Goal: Task Accomplishment & Management: Complete application form

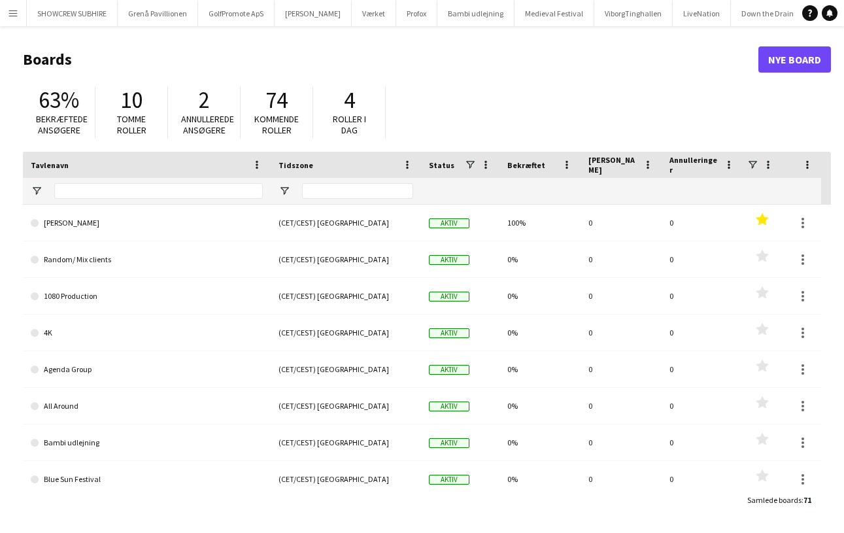
click at [16, 14] on app-icon "Menu" at bounding box center [13, 13] width 10 height 10
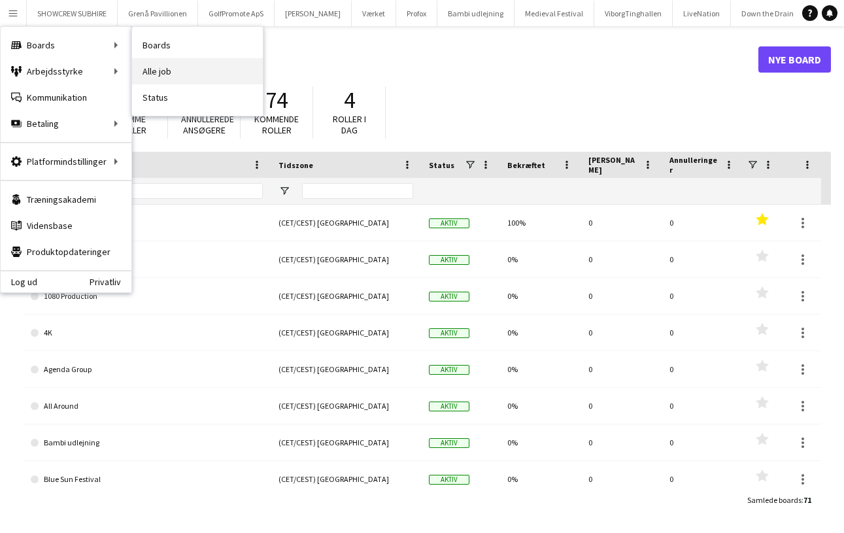
click at [178, 76] on link "Alle job" at bounding box center [197, 71] width 131 height 26
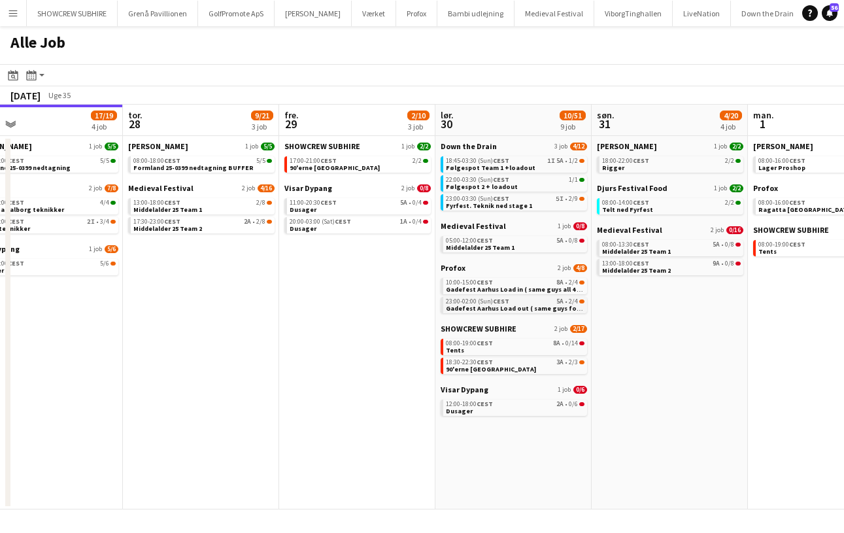
scroll to position [0, 345]
click at [254, 207] on link "13:00-18:00 CEST 2/8 Middelalder 25 Team 1" at bounding box center [203, 205] width 139 height 15
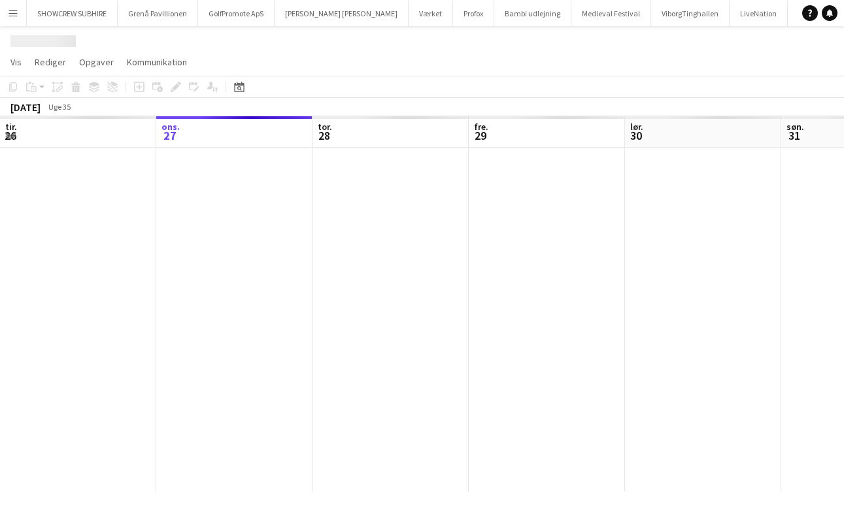
scroll to position [0, 449]
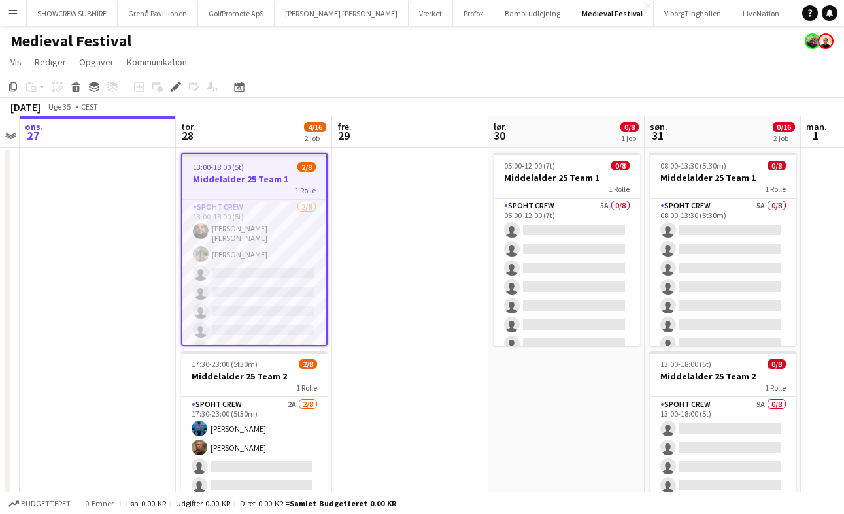
click at [405, 378] on app-date-cell at bounding box center [410, 359] width 156 height 423
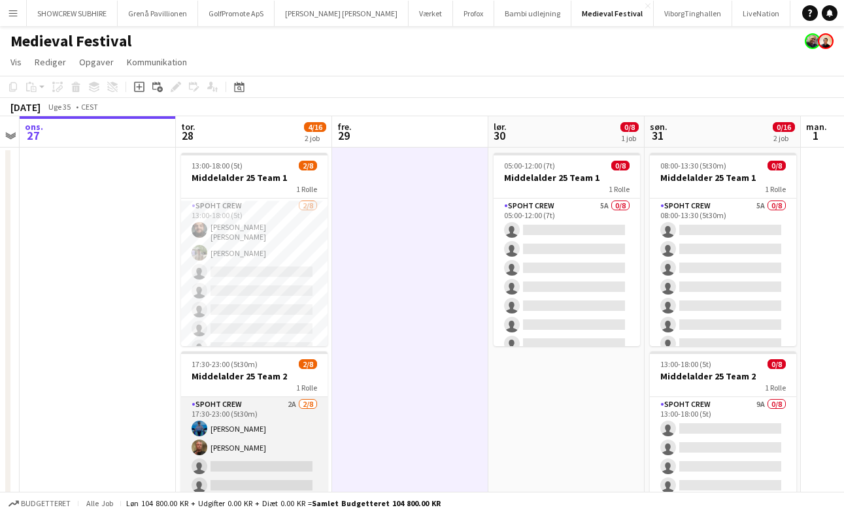
click at [288, 430] on app-card-role "Spoht Crew 2A [DATE] 17:30-23:00 (5t30m) [PERSON_NAME] single-neutral-actions s…" at bounding box center [254, 485] width 146 height 177
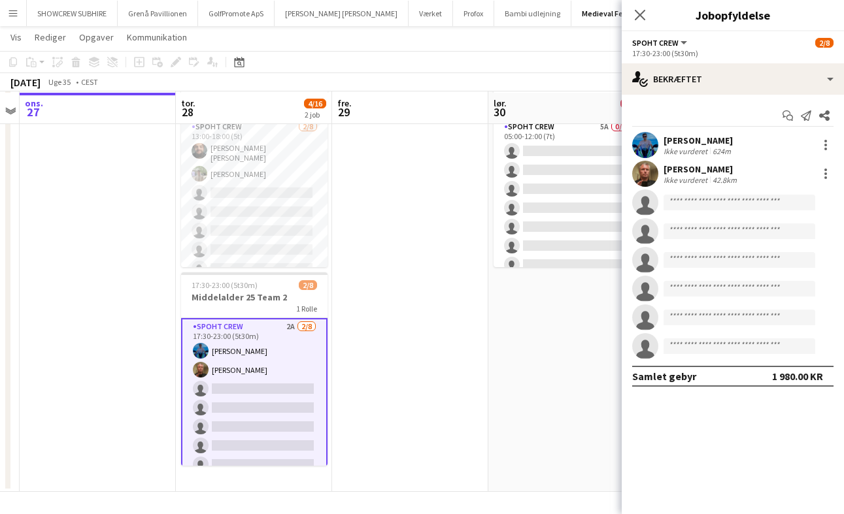
scroll to position [78, 0]
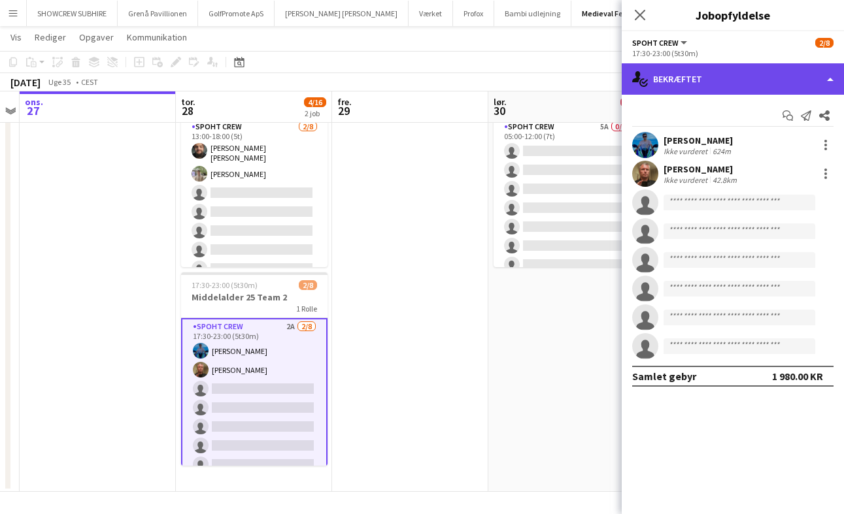
click at [826, 82] on div "single-neutral-actions-check-2 Bekræftet" at bounding box center [732, 78] width 222 height 31
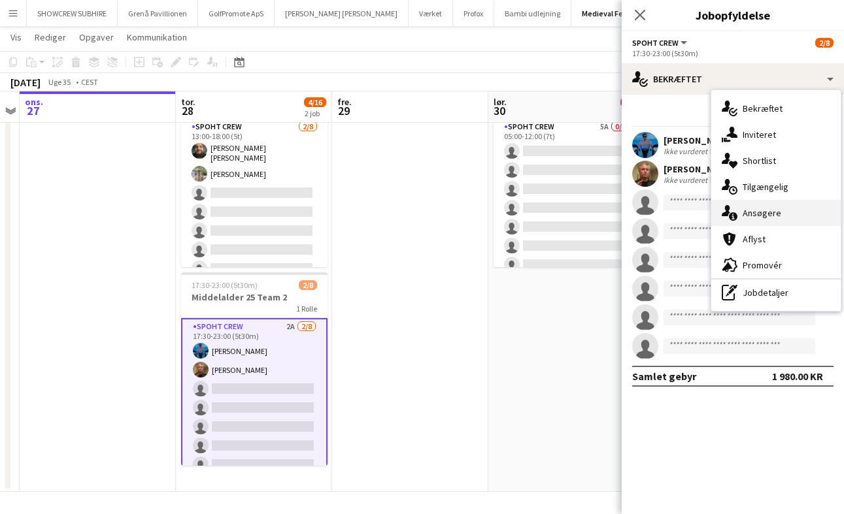
click at [823, 209] on div "single-neutral-actions-information Ansøgere" at bounding box center [775, 213] width 129 height 26
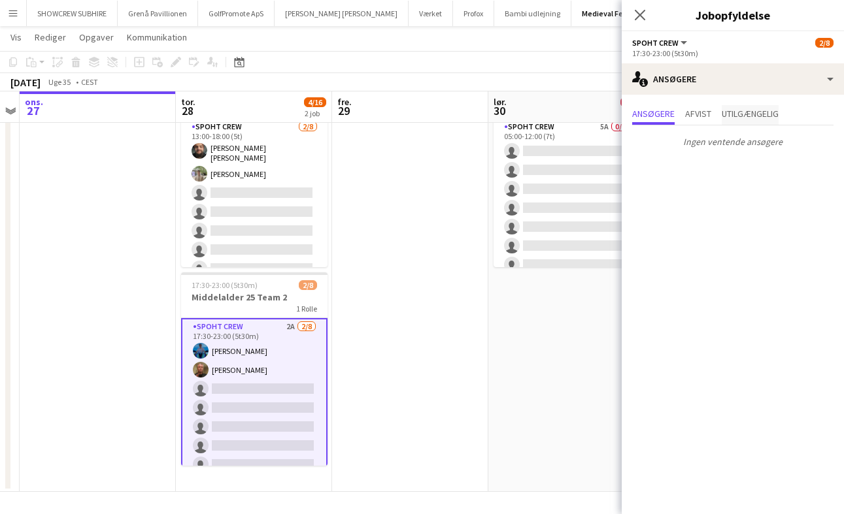
click at [760, 115] on span "Utilgængelig" at bounding box center [749, 113] width 57 height 9
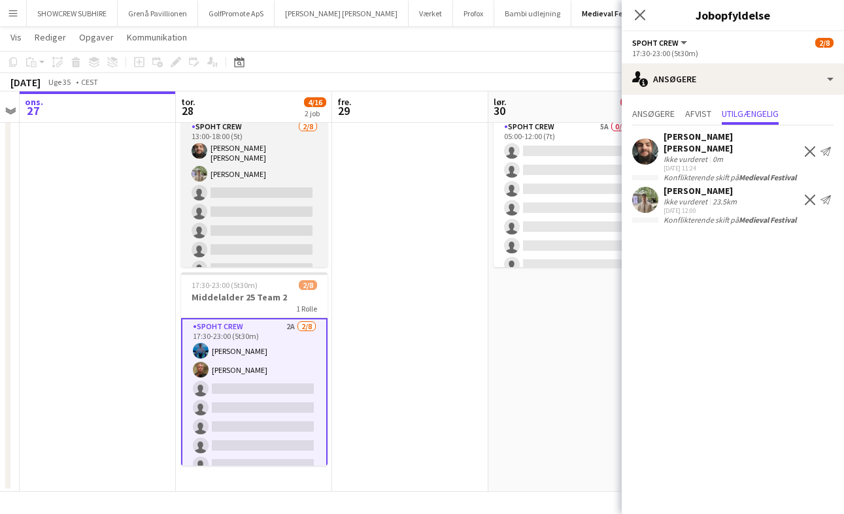
click at [261, 222] on app-card-role "Spoht Crew [DATE] 13:00-18:00 (5t) [PERSON_NAME] [PERSON_NAME] single-neutral-a…" at bounding box center [254, 210] width 146 height 181
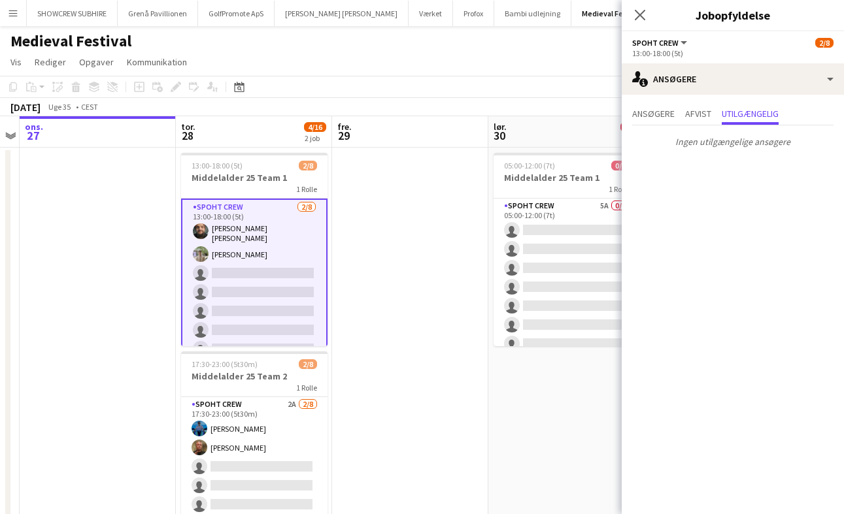
scroll to position [0, 0]
click at [640, 1] on div "Luk pop-in" at bounding box center [639, 15] width 37 height 30
click at [640, 14] on icon at bounding box center [639, 14] width 12 height 12
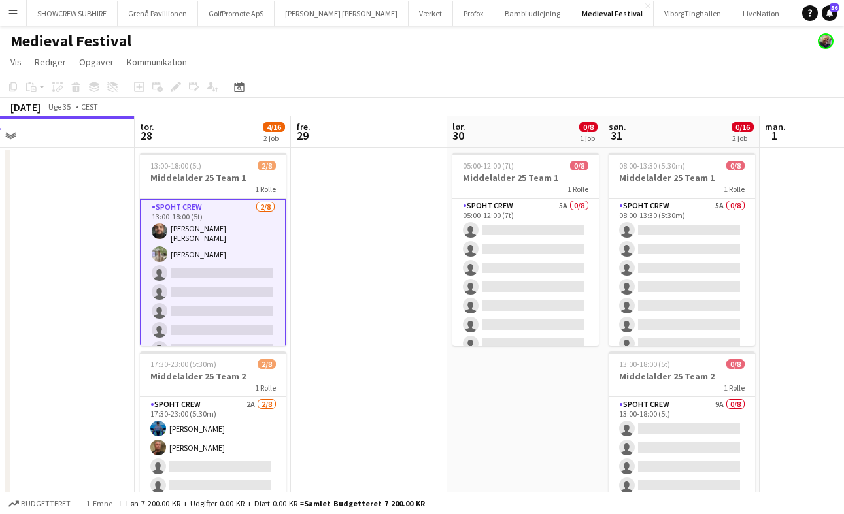
scroll to position [0, 491]
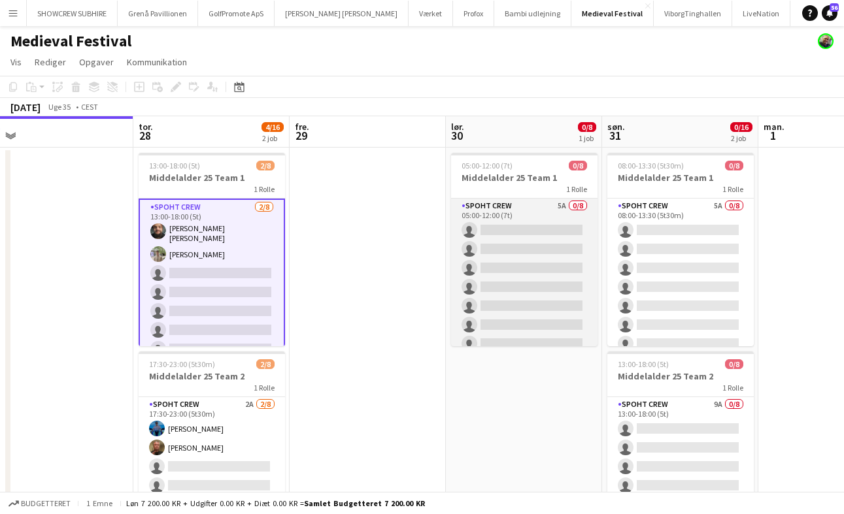
click at [561, 207] on app-card-role "Spoht Crew 5A 0/8 05:00-12:00 (7t) single-neutral-actions single-neutral-action…" at bounding box center [524, 287] width 146 height 177
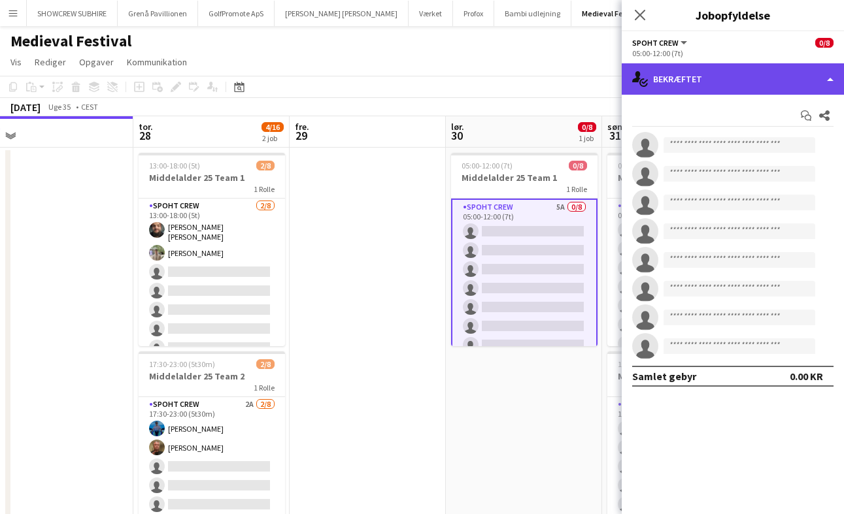
click at [797, 84] on div "single-neutral-actions-check-2 Bekræftet" at bounding box center [732, 78] width 222 height 31
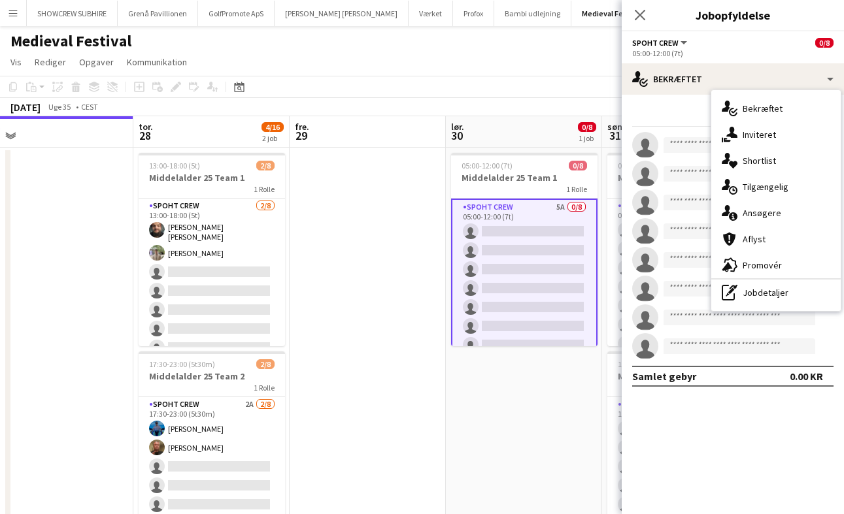
click at [529, 105] on div "[DATE] Uge 35 • CEST" at bounding box center [422, 107] width 844 height 18
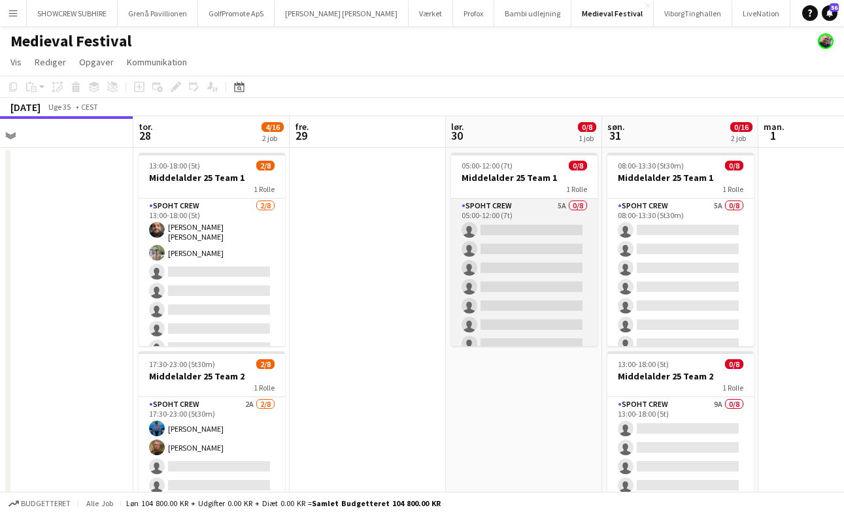
click at [563, 205] on app-card-role "Spoht Crew 5A 0/8 05:00-12:00 (7t) single-neutral-actions single-neutral-action…" at bounding box center [524, 287] width 146 height 177
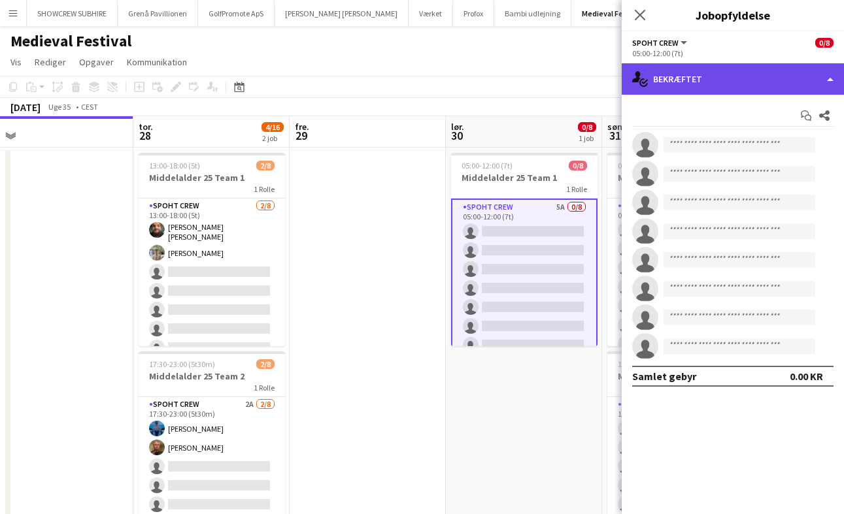
click at [810, 89] on div "single-neutral-actions-check-2 Bekræftet" at bounding box center [732, 78] width 222 height 31
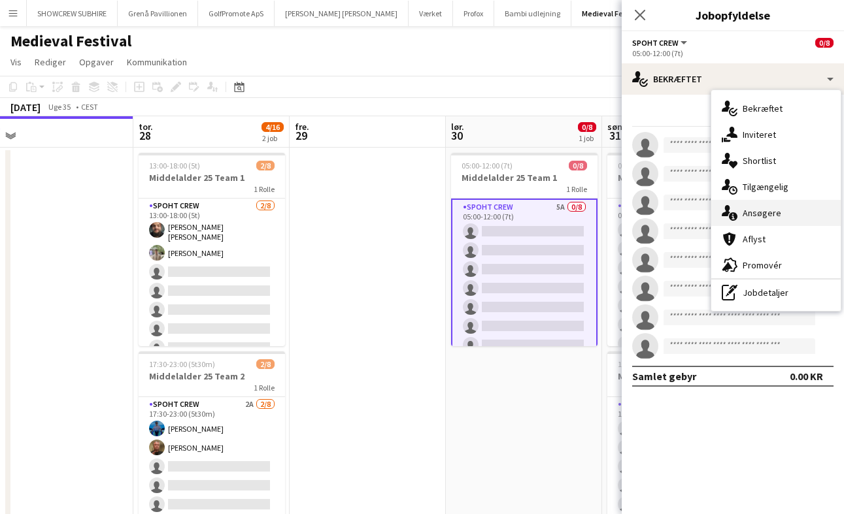
click at [784, 218] on div "single-neutral-actions-information Ansøgere" at bounding box center [775, 213] width 129 height 26
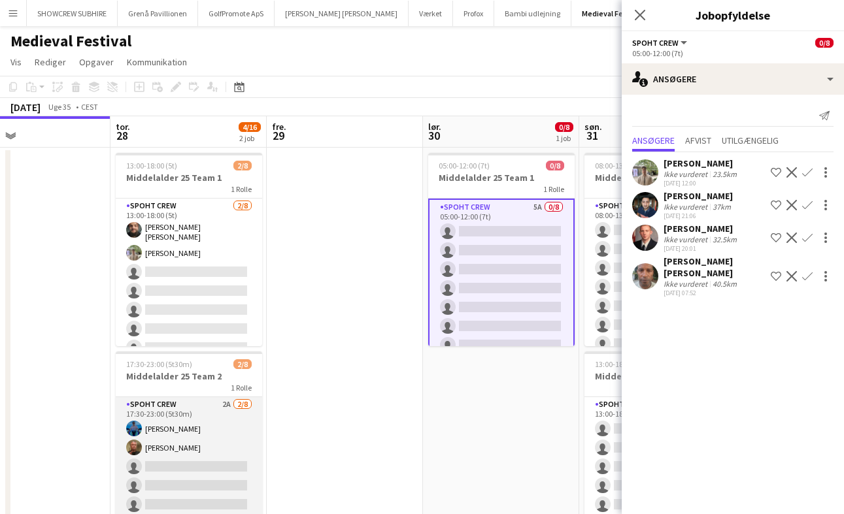
scroll to position [0, 516]
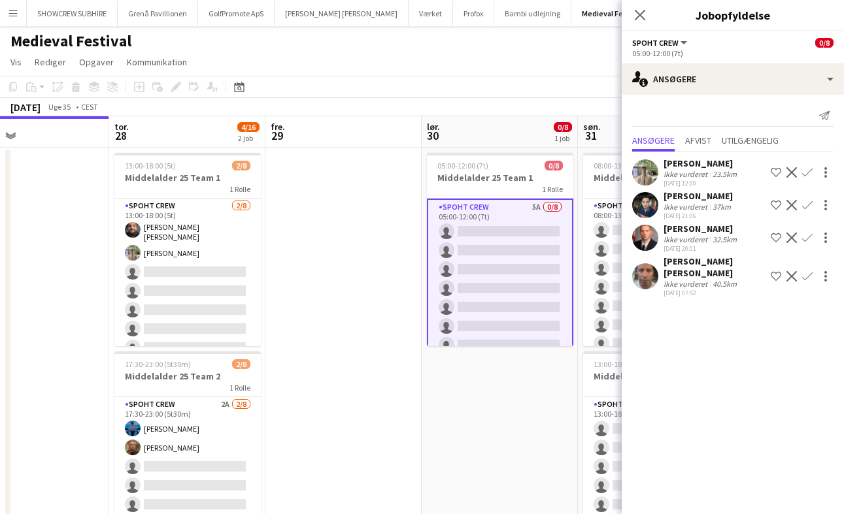
click at [650, 14] on div "Luk pop-in" at bounding box center [639, 15] width 37 height 30
click at [631, 16] on div "Luk pop-in" at bounding box center [639, 15] width 37 height 30
click at [644, 15] on icon "Luk pop-in" at bounding box center [639, 14] width 12 height 12
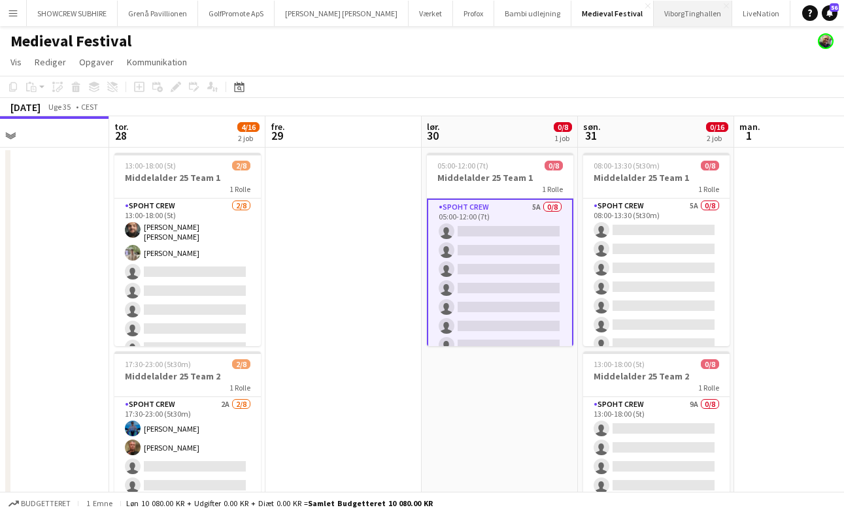
click at [653, 7] on button "ViborgTinghallen Luk" at bounding box center [692, 13] width 78 height 25
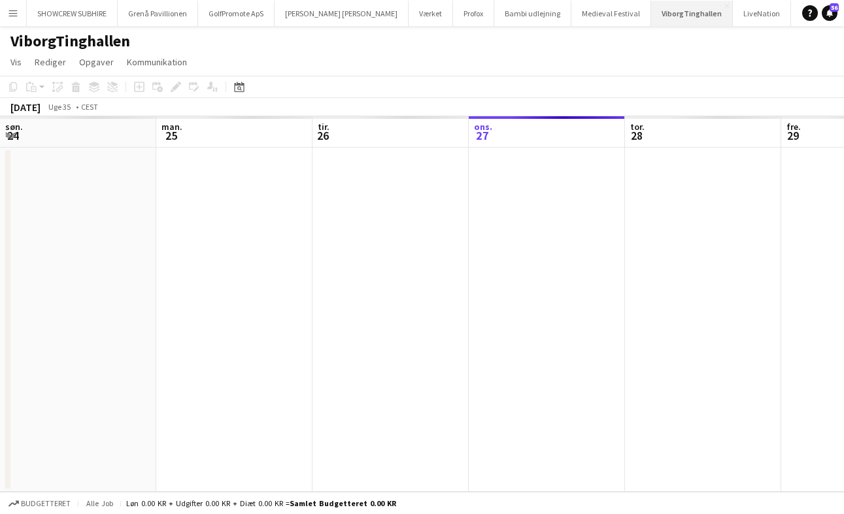
scroll to position [0, 312]
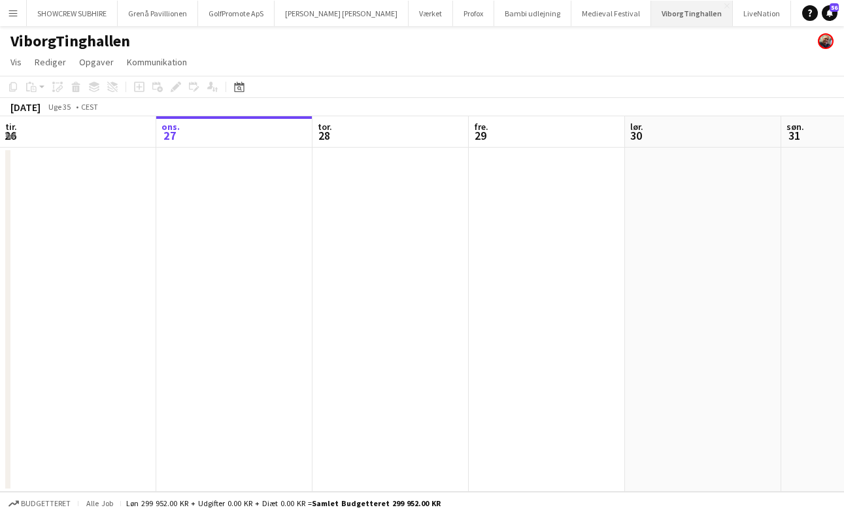
click at [651, 5] on button "ViborgTinghallen Luk" at bounding box center [692, 13] width 82 height 25
click at [651, 3] on button "ViborgTinghallen Luk" at bounding box center [692, 13] width 82 height 25
click at [724, 3] on app-icon "Luk" at bounding box center [726, 5] width 5 height 5
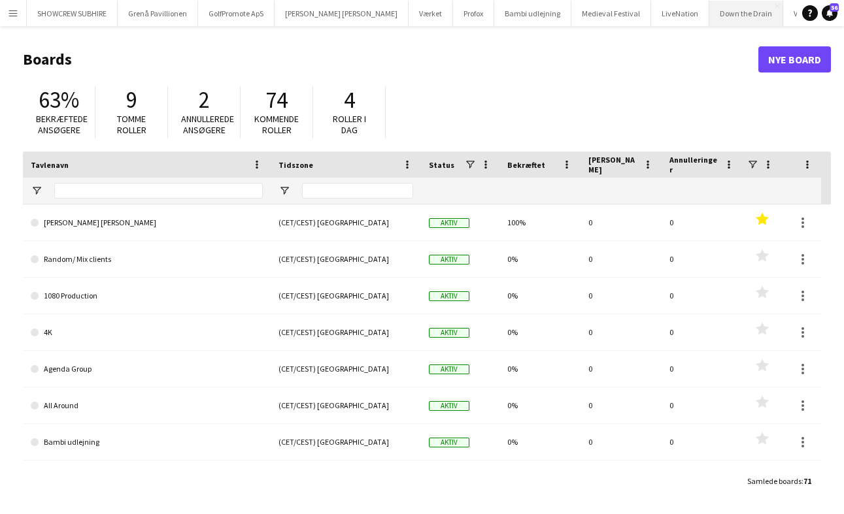
click at [709, 16] on button "Down the Drain [PERSON_NAME]" at bounding box center [746, 13] width 74 height 25
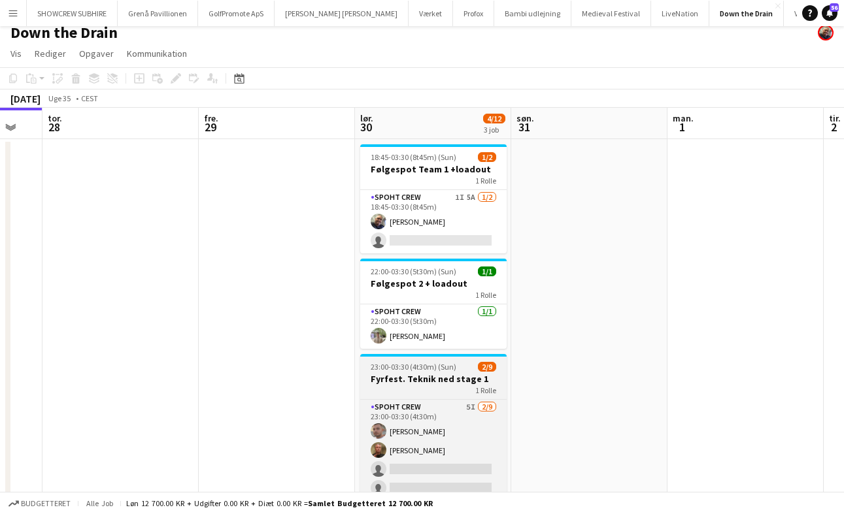
scroll to position [8, 0]
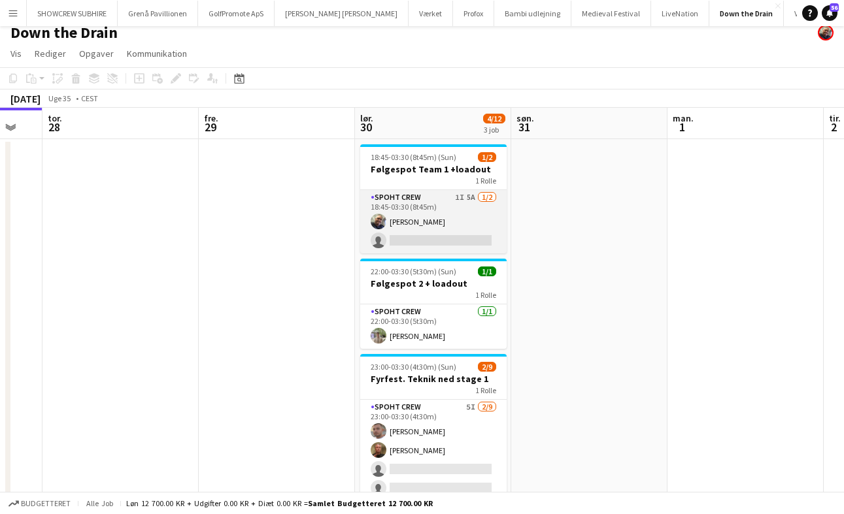
click at [467, 195] on app-card-role "Spoht Crew 1I 5A [DATE] 18:45-03:30 (8t45m) [PERSON_NAME] single-neutral-actions" at bounding box center [433, 221] width 146 height 63
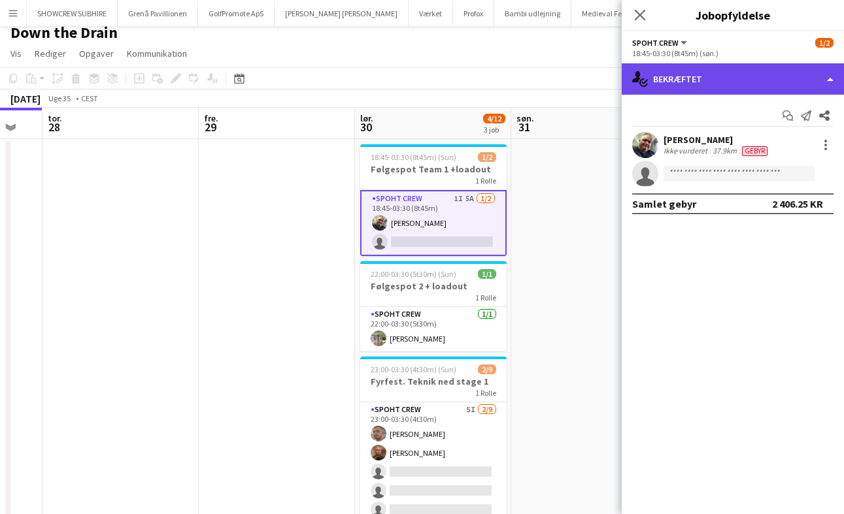
click at [829, 78] on div "single-neutral-actions-check-2 Bekræftet" at bounding box center [732, 78] width 222 height 31
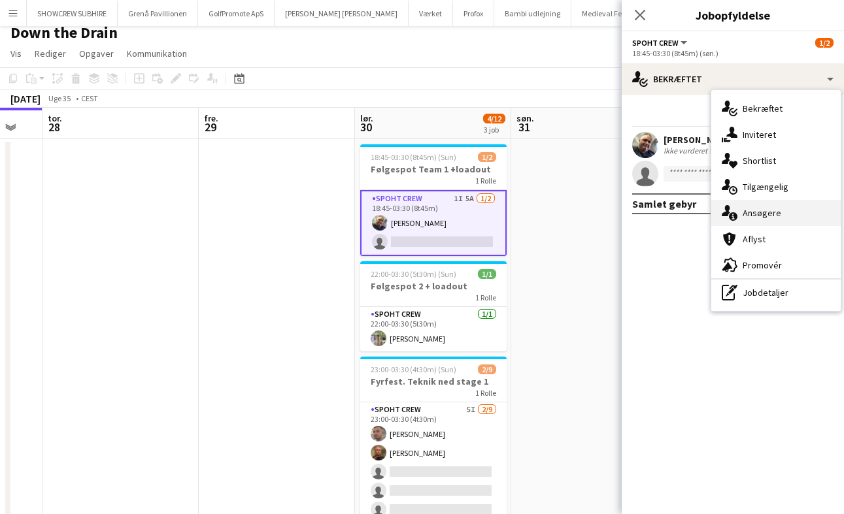
click at [782, 207] on div "single-neutral-actions-information Ansøgere" at bounding box center [775, 213] width 129 height 26
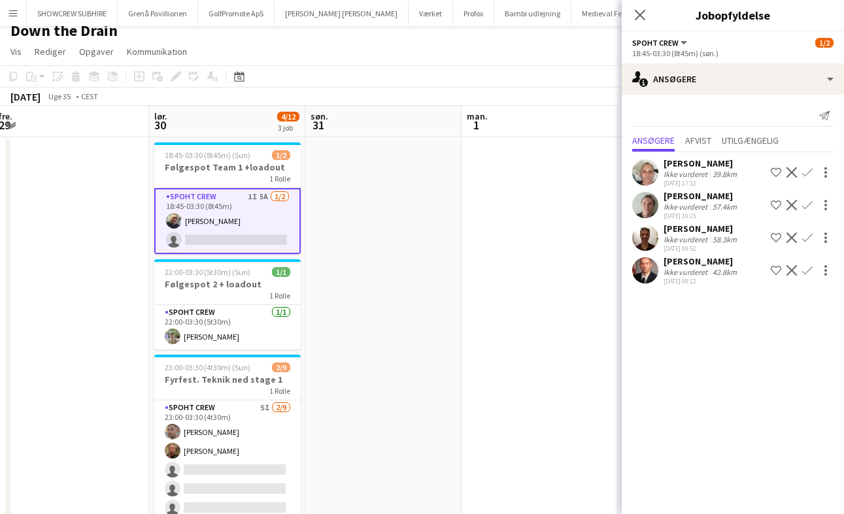
scroll to position [0, 282]
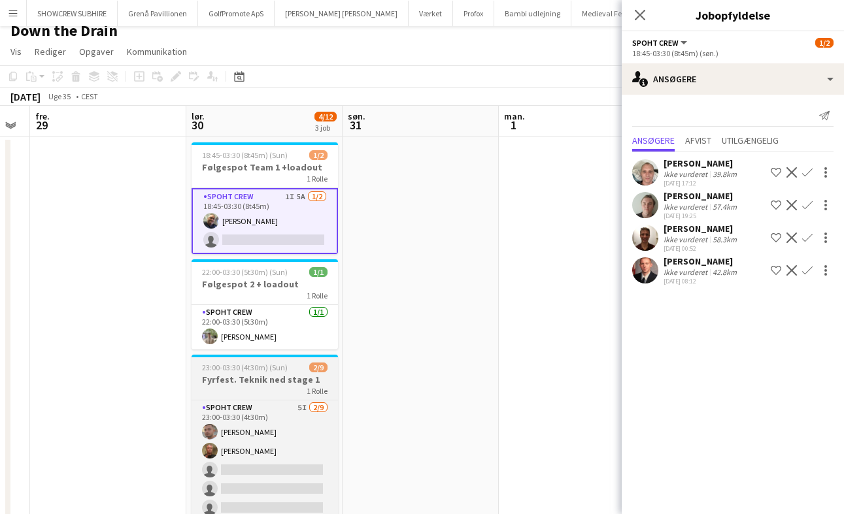
click at [286, 382] on h3 "Fyrfest. Teknik ned stage 1" at bounding box center [264, 380] width 146 height 12
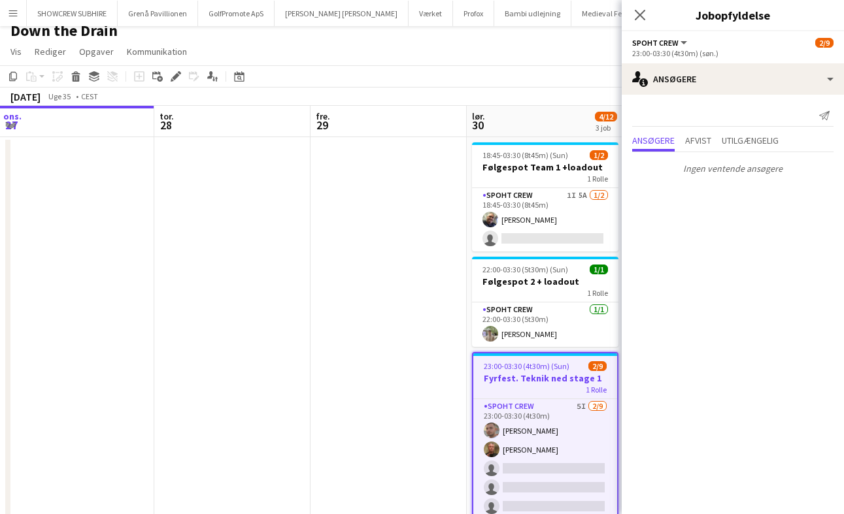
scroll to position [0, 337]
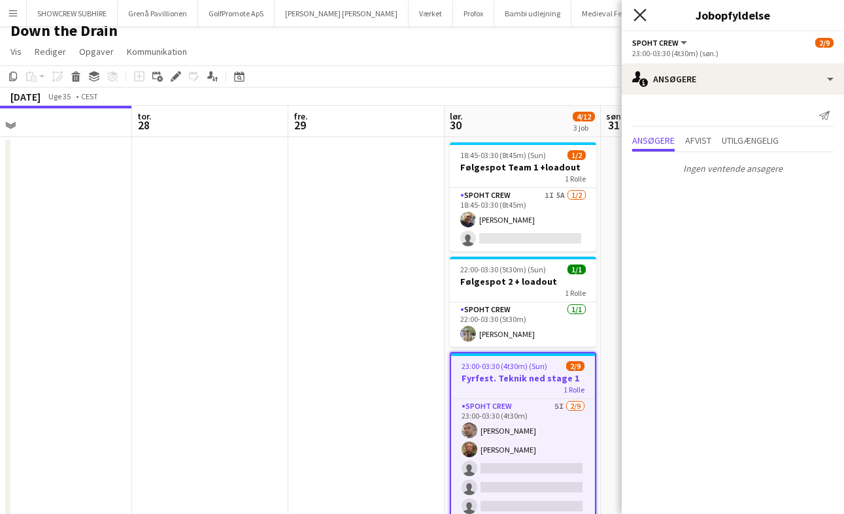
click at [640, 9] on icon "Luk pop-in" at bounding box center [639, 14] width 12 height 12
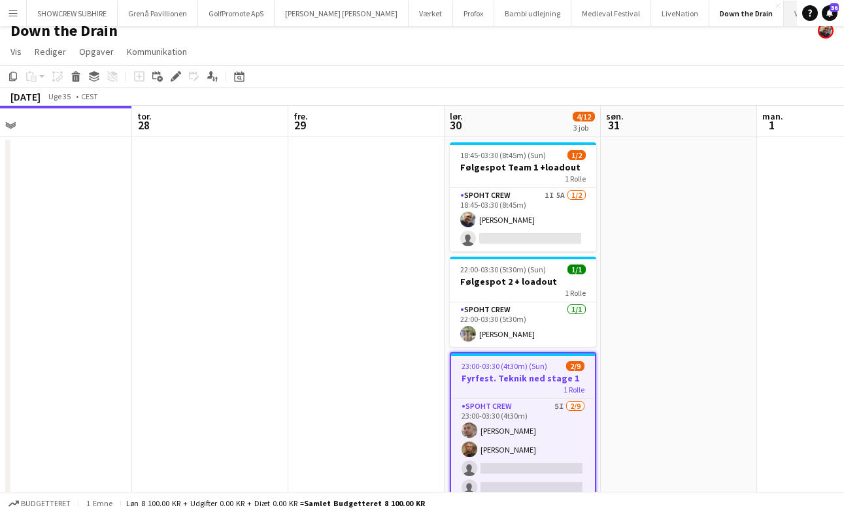
click at [784, 8] on button "Visar Dypang Luk" at bounding box center [816, 13] width 65 height 25
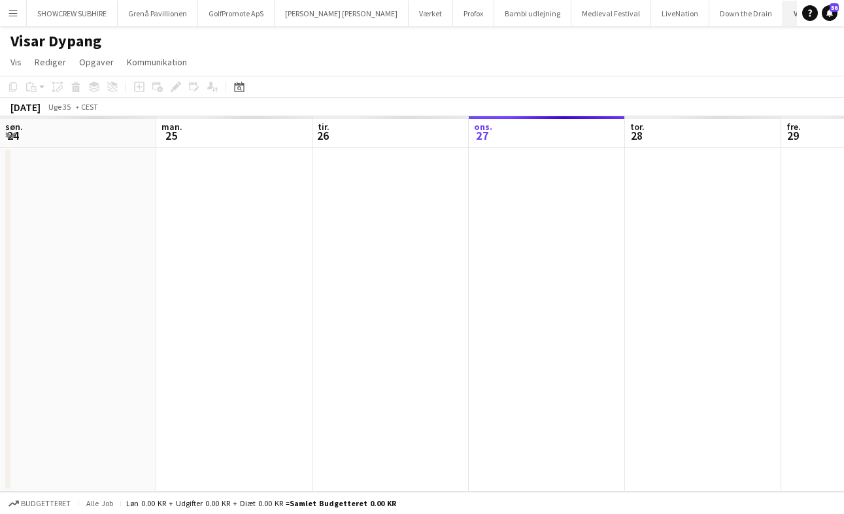
scroll to position [0, 312]
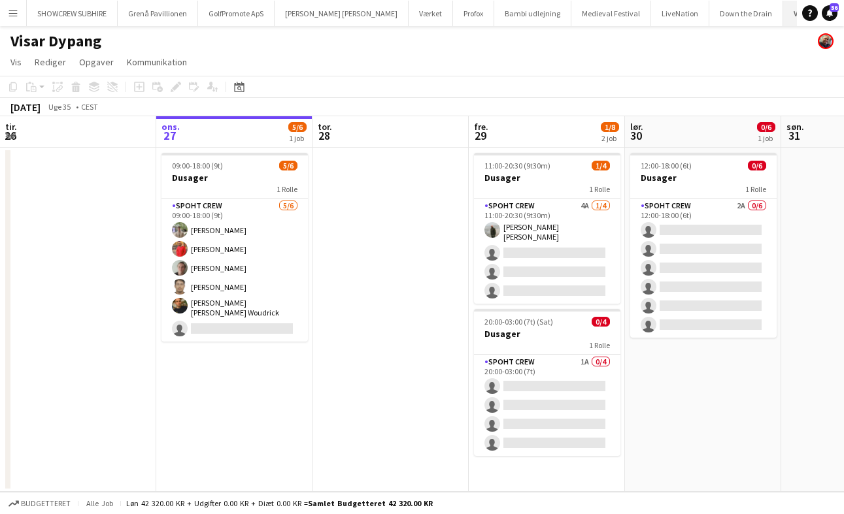
click at [783, 4] on button "Visar Dypang Luk" at bounding box center [815, 13] width 65 height 25
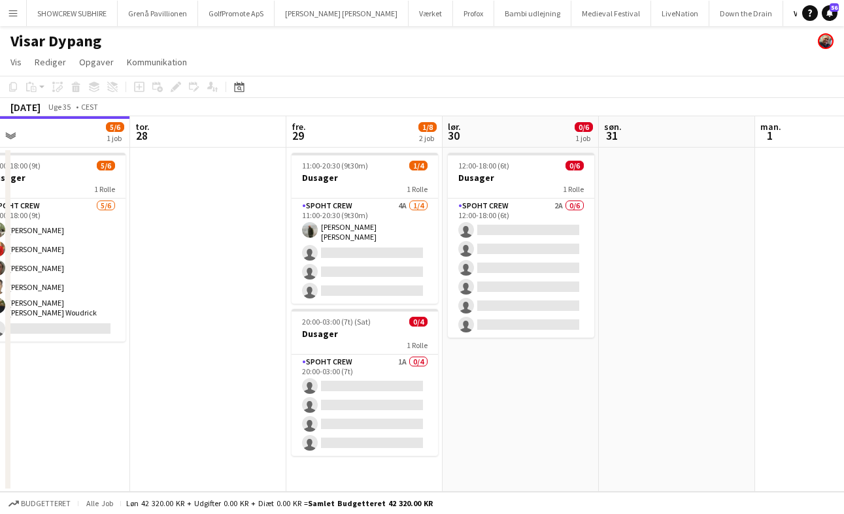
scroll to position [0, 504]
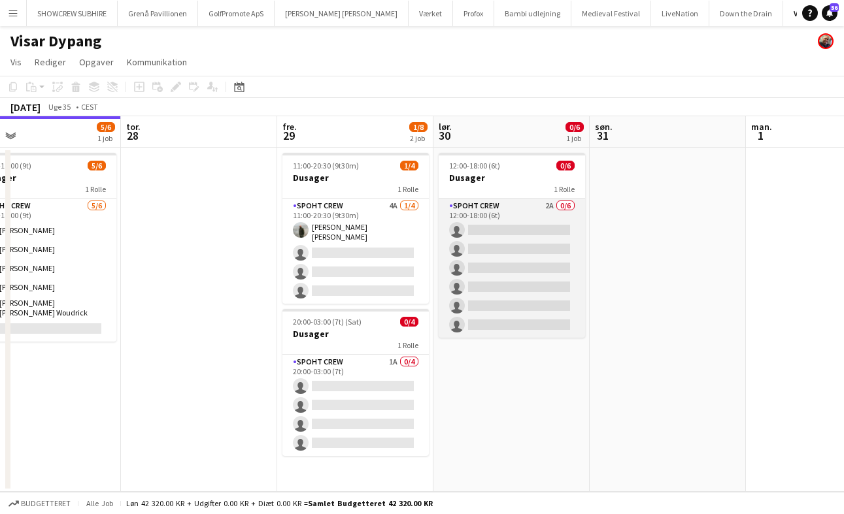
click at [550, 206] on app-card-role "Spoht Crew 2A 0/6 12:00-18:00 (6t) single-neutral-actions single-neutral-action…" at bounding box center [511, 268] width 146 height 139
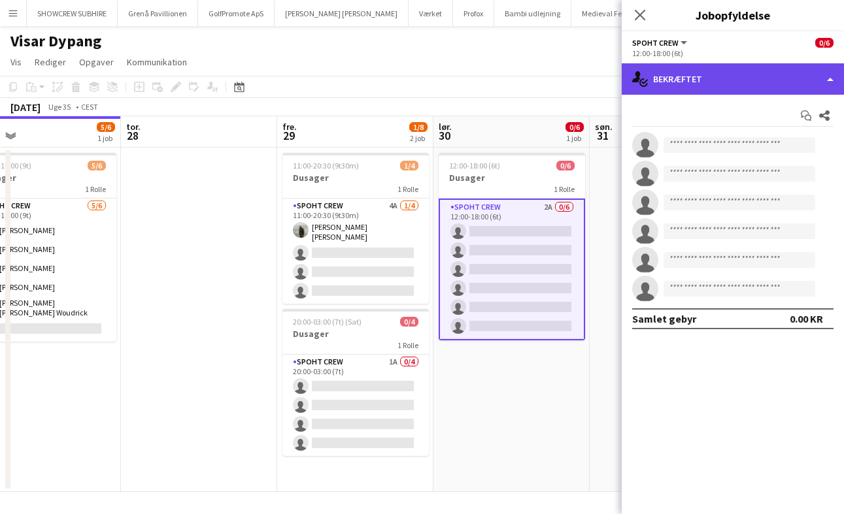
click at [835, 86] on div "single-neutral-actions-check-2 Bekræftet" at bounding box center [732, 78] width 222 height 31
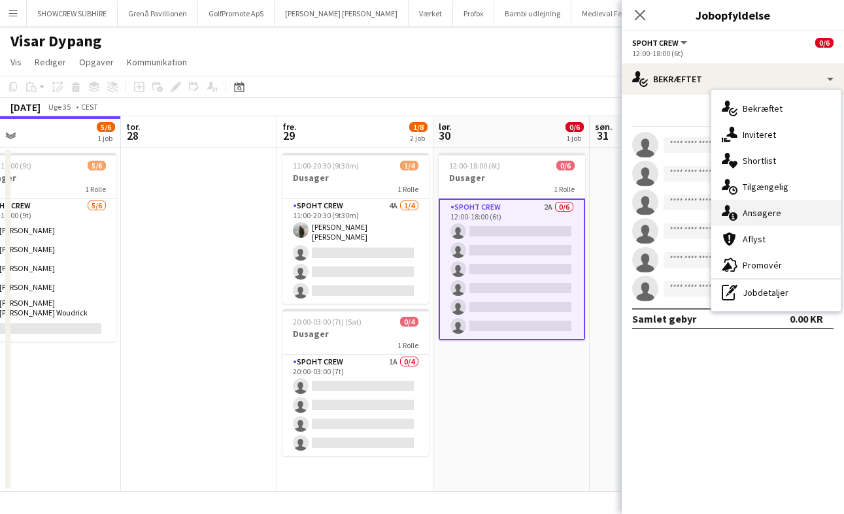
click at [798, 211] on div "single-neutral-actions-information Ansøgere" at bounding box center [775, 213] width 129 height 26
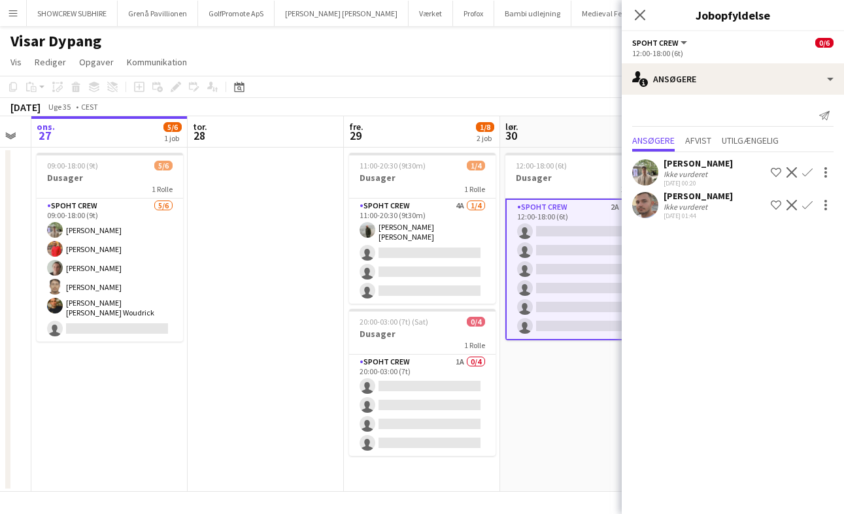
scroll to position [0, 384]
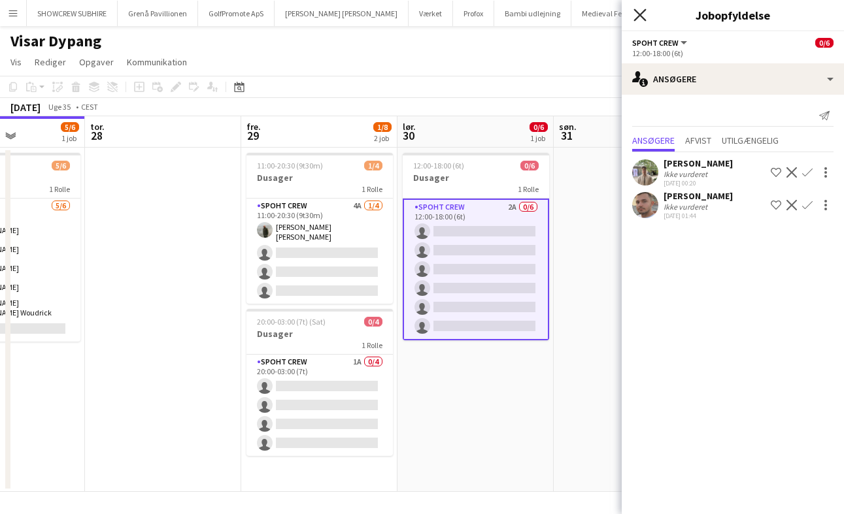
click at [638, 10] on icon "Luk pop-in" at bounding box center [639, 14] width 12 height 12
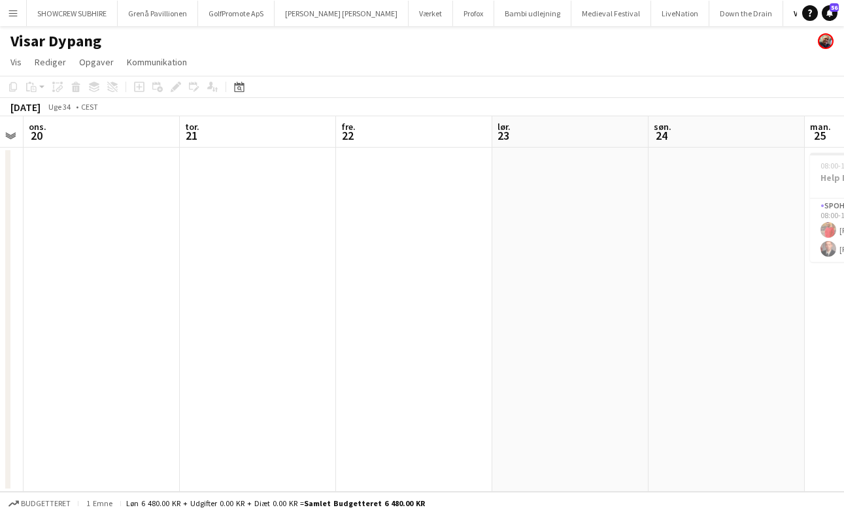
scroll to position [0, 378]
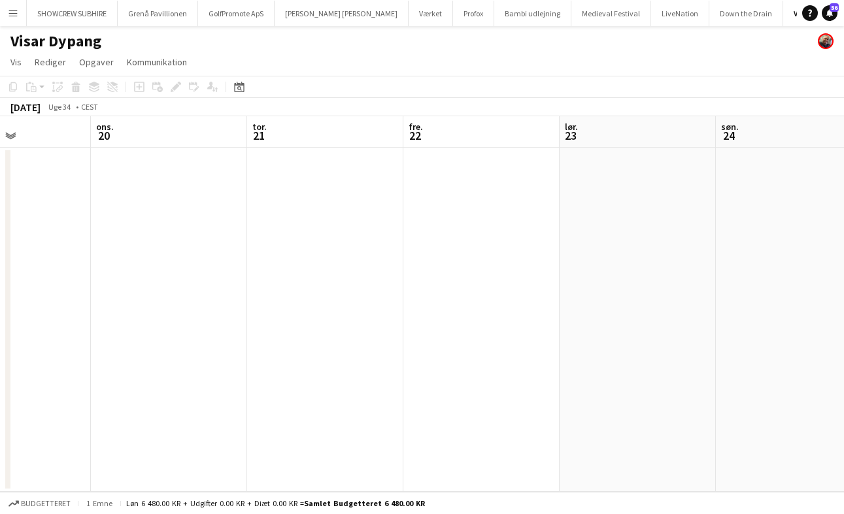
click at [12, 12] on app-icon "Menu" at bounding box center [13, 13] width 10 height 10
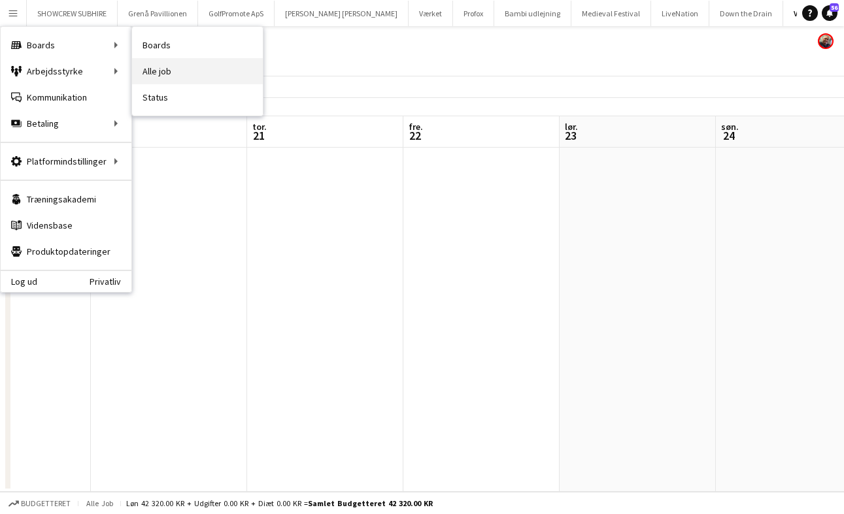
click at [180, 74] on link "Alle job" at bounding box center [197, 71] width 131 height 26
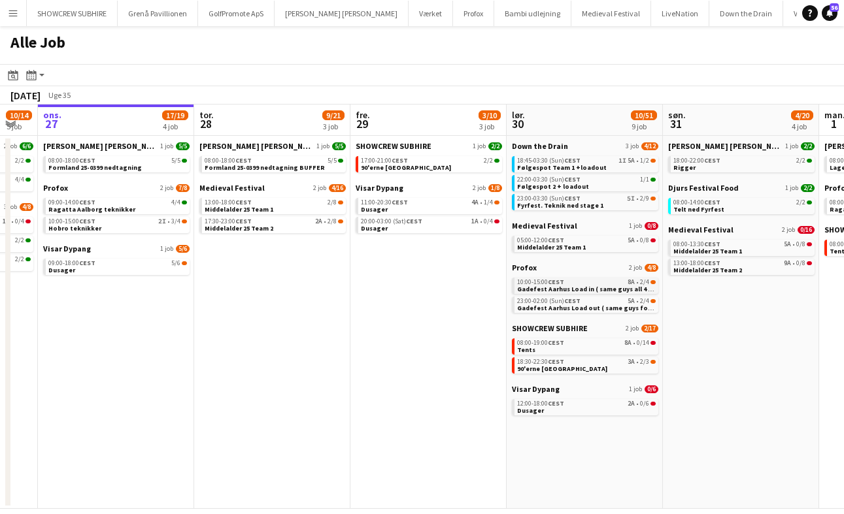
scroll to position [0, 448]
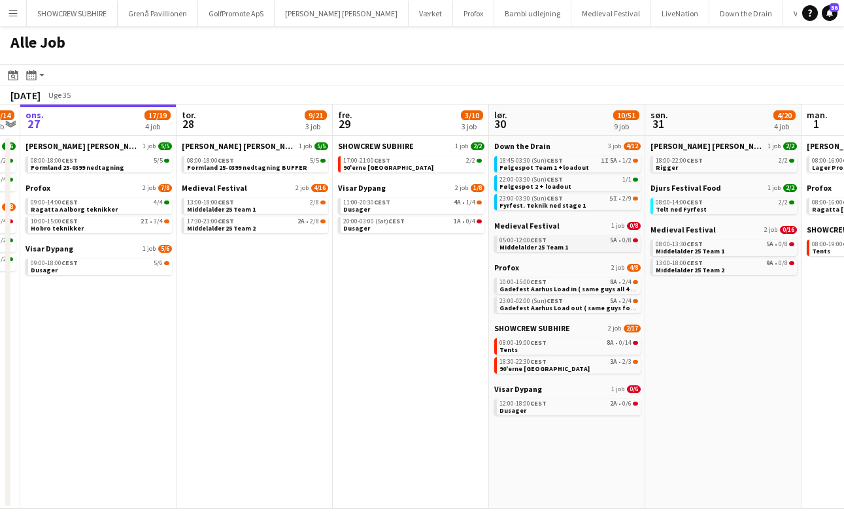
click at [531, 240] on span "05:00-12:00 CEST" at bounding box center [522, 240] width 47 height 7
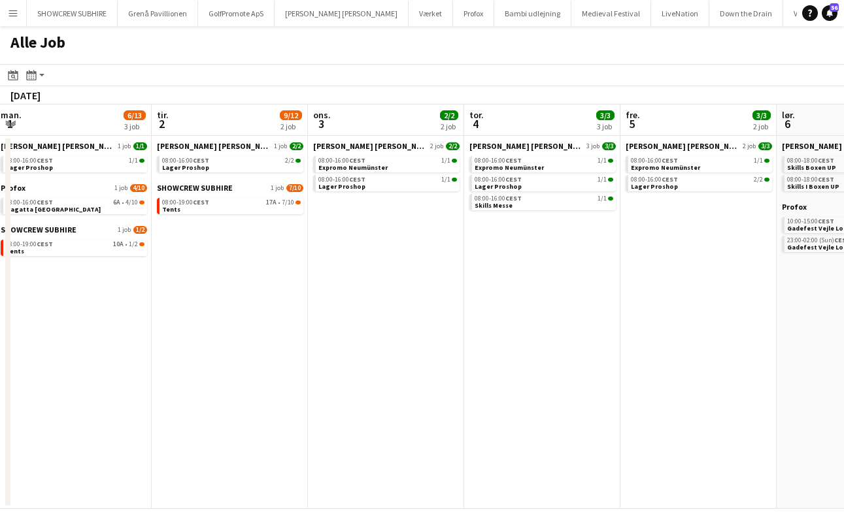
scroll to position [0, 465]
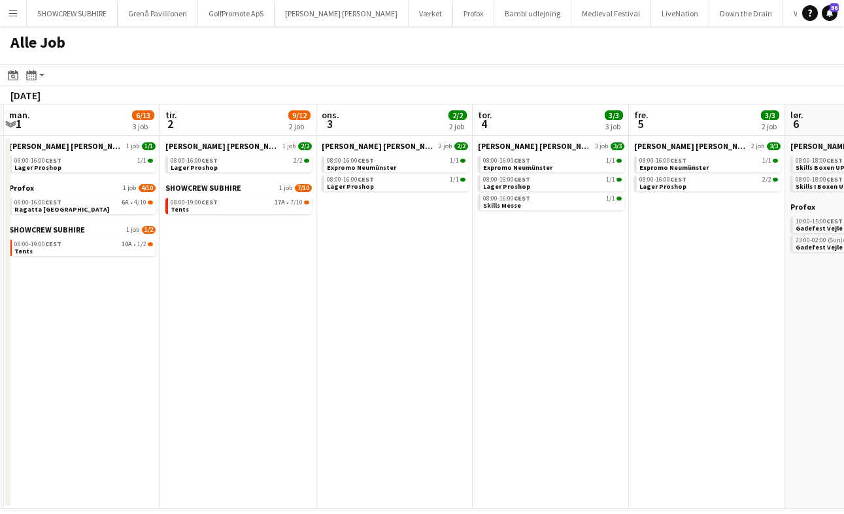
click at [397, 130] on app-calendar-viewport "fre. 29 3/10 3 job lør. 30 10/51 9 job søn. 31 4/20 4 job man. 1 6/13 3 job tir…" at bounding box center [422, 307] width 844 height 405
click at [403, 125] on app-all-jobs-date-header "ons. 3 2/2 2 job" at bounding box center [394, 120] width 156 height 31
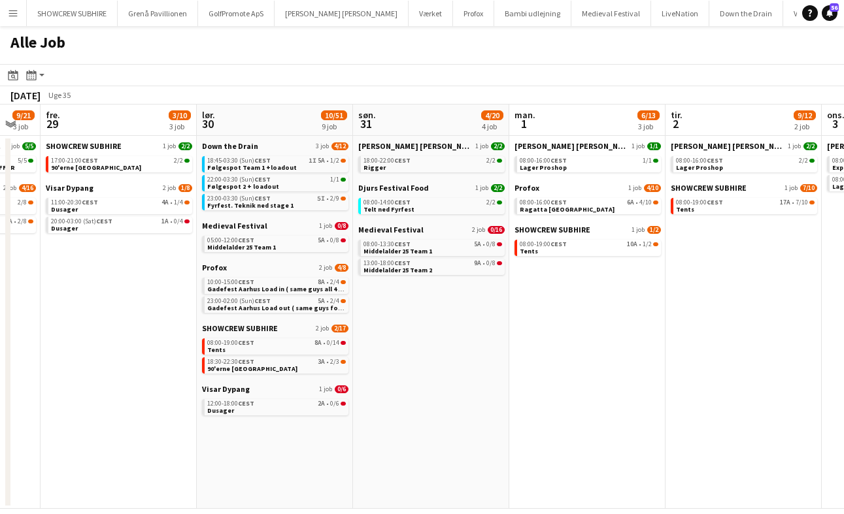
scroll to position [0, 589]
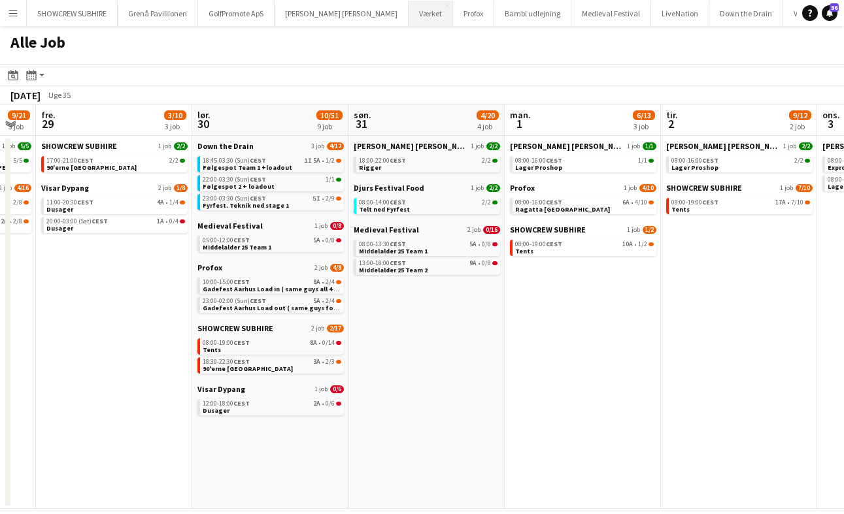
click at [408, 17] on button "Værket Luk" at bounding box center [430, 13] width 44 height 25
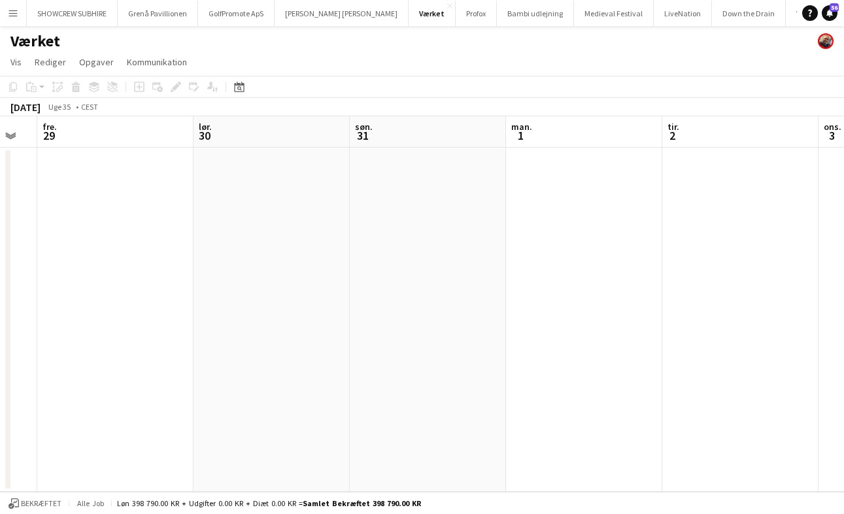
scroll to position [0, 433]
click at [546, 142] on app-board-header-date "man. 1" at bounding box center [582, 131] width 156 height 31
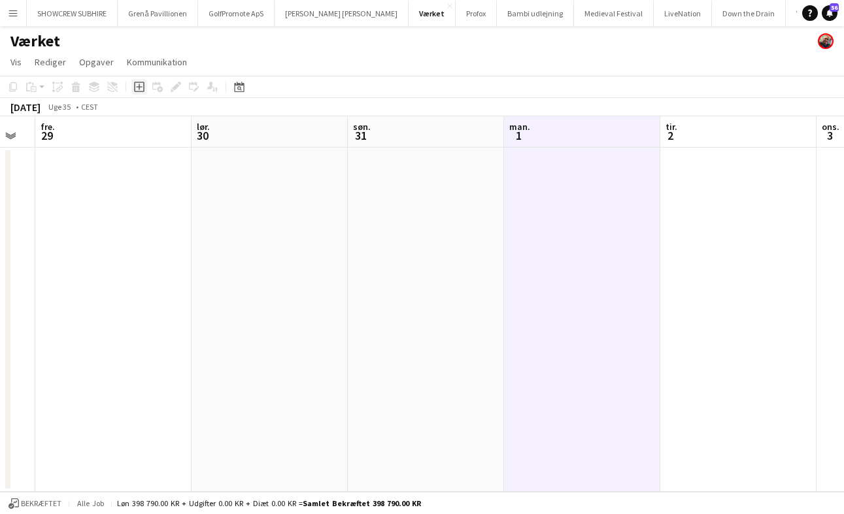
click at [139, 90] on icon "Tilføj opgave" at bounding box center [139, 87] width 10 height 10
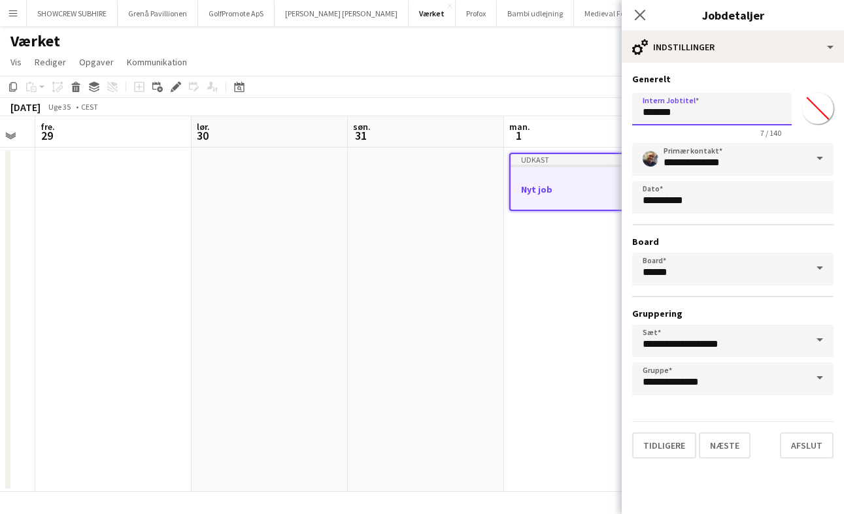
drag, startPoint x: 679, startPoint y: 108, endPoint x: 571, endPoint y: 107, distance: 107.8
click at [571, 107] on body "Menu Boards Boards Boards Alle job Status Arbejdsstyrke Arbejdsstyrke Min arbej…" at bounding box center [422, 257] width 844 height 514
type input "**********"
click at [731, 446] on button "Næste" at bounding box center [725, 446] width 52 height 26
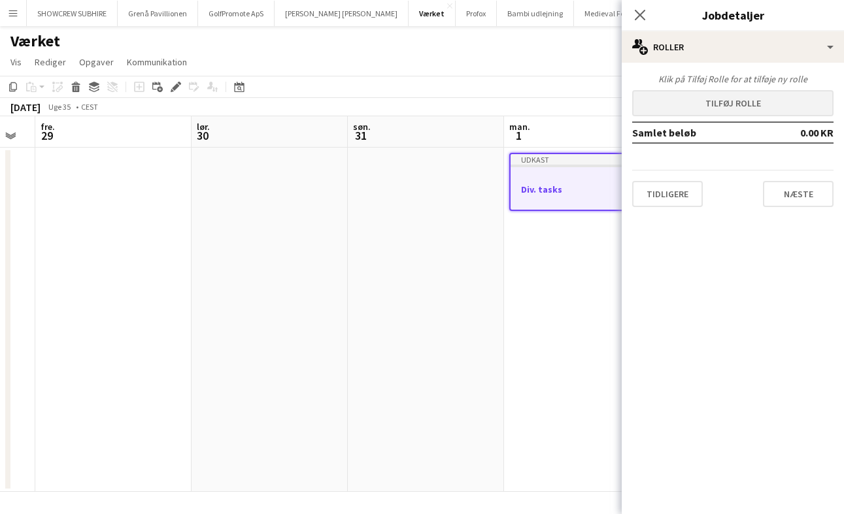
click at [736, 109] on button "Tilføj rolle" at bounding box center [732, 103] width 201 height 26
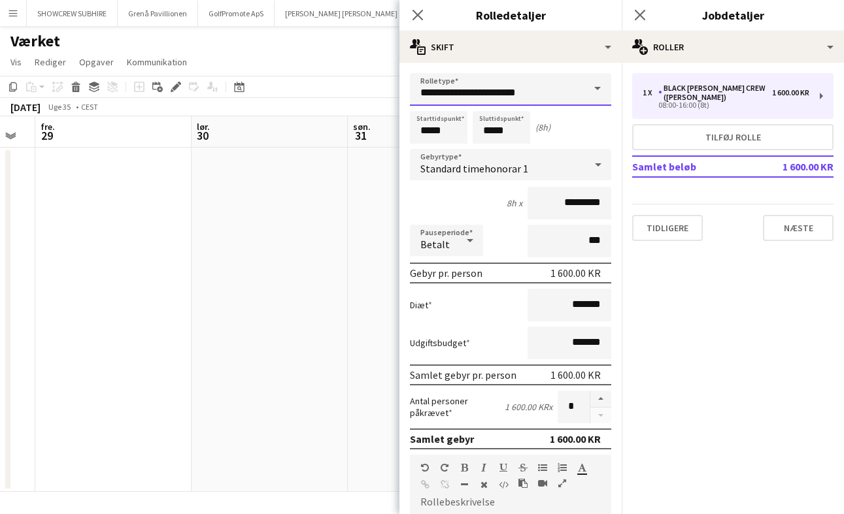
click at [560, 90] on input "**********" at bounding box center [510, 89] width 201 height 33
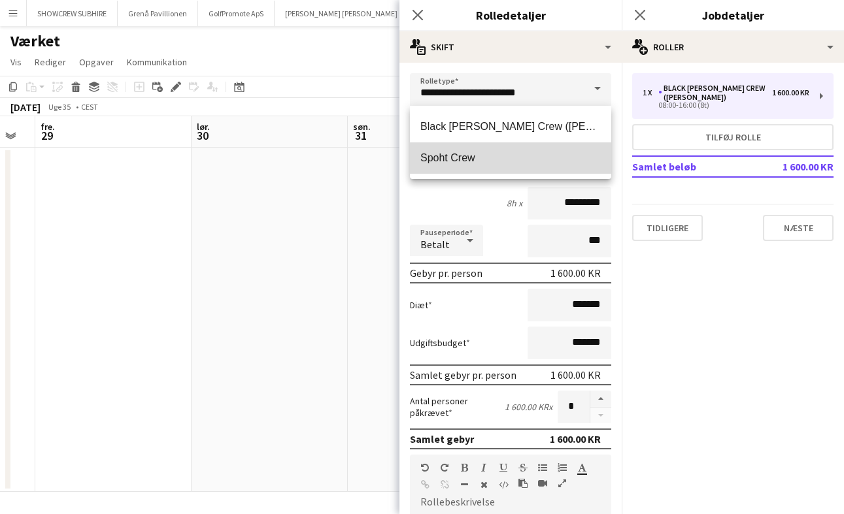
click at [536, 161] on span "Spoht Crew" at bounding box center [510, 158] width 180 height 12
type input "**********"
type input "*********"
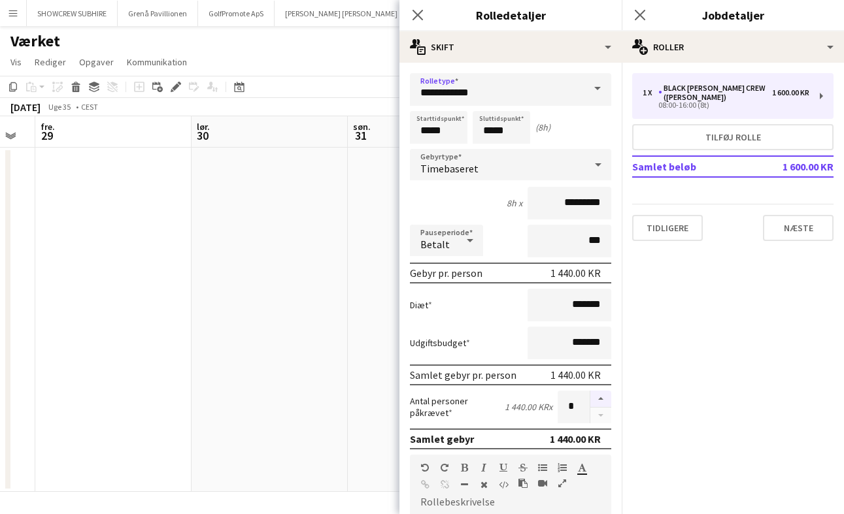
click at [602, 393] on button "button" at bounding box center [600, 399] width 21 height 17
type input "*"
click at [429, 123] on input "*****" at bounding box center [439, 127] width 58 height 33
type input "*****"
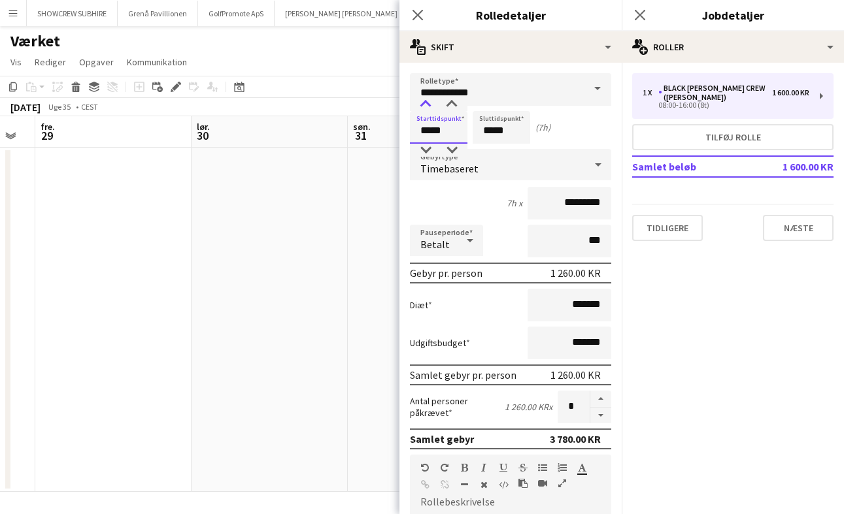
click at [426, 110] on div at bounding box center [425, 104] width 26 height 13
click at [494, 124] on input "*****" at bounding box center [501, 127] width 58 height 33
click at [484, 104] on div at bounding box center [488, 104] width 26 height 13
click at [489, 152] on div at bounding box center [488, 150] width 26 height 13
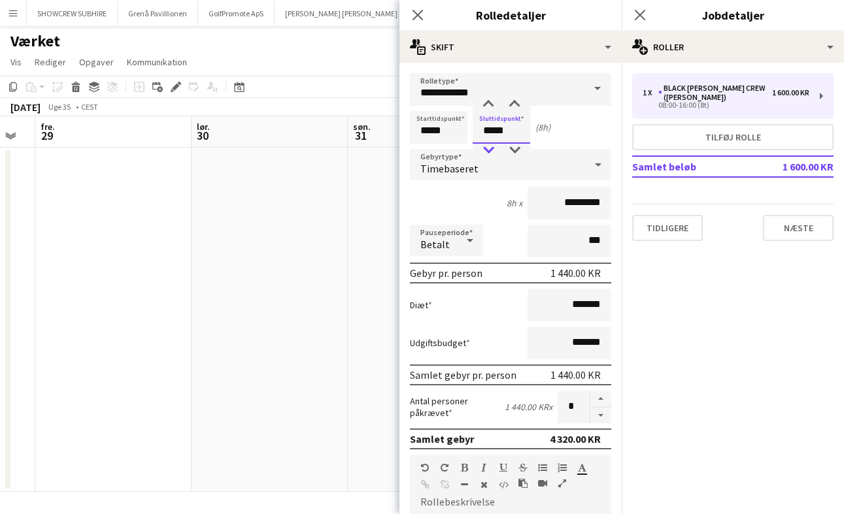
click at [489, 152] on div at bounding box center [488, 150] width 26 height 13
type input "*****"
click at [489, 152] on div at bounding box center [488, 150] width 26 height 13
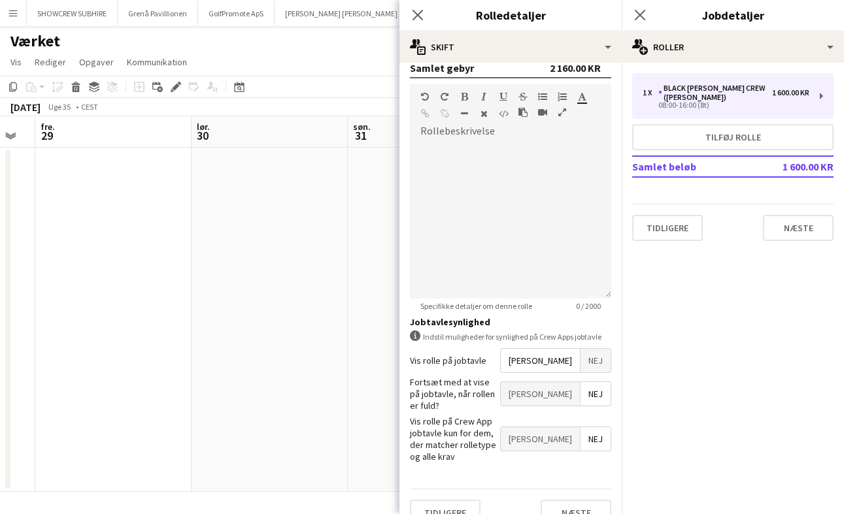
scroll to position [371, 0]
click at [583, 501] on button "Næste" at bounding box center [575, 514] width 71 height 26
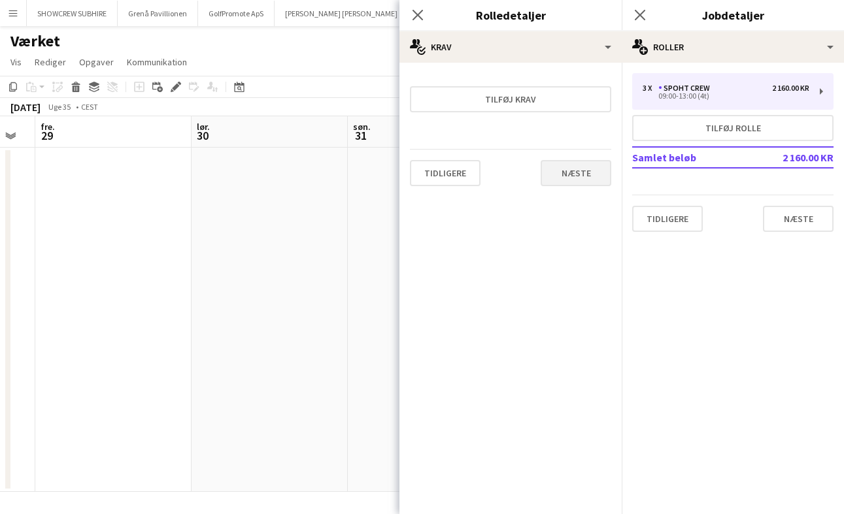
click at [585, 169] on button "Næste" at bounding box center [575, 173] width 71 height 26
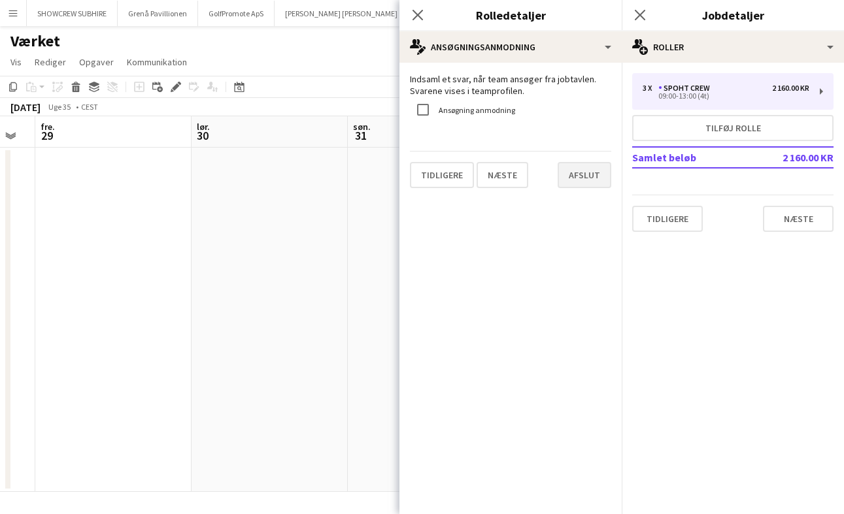
click at [593, 165] on button "Afslut" at bounding box center [584, 175] width 54 height 26
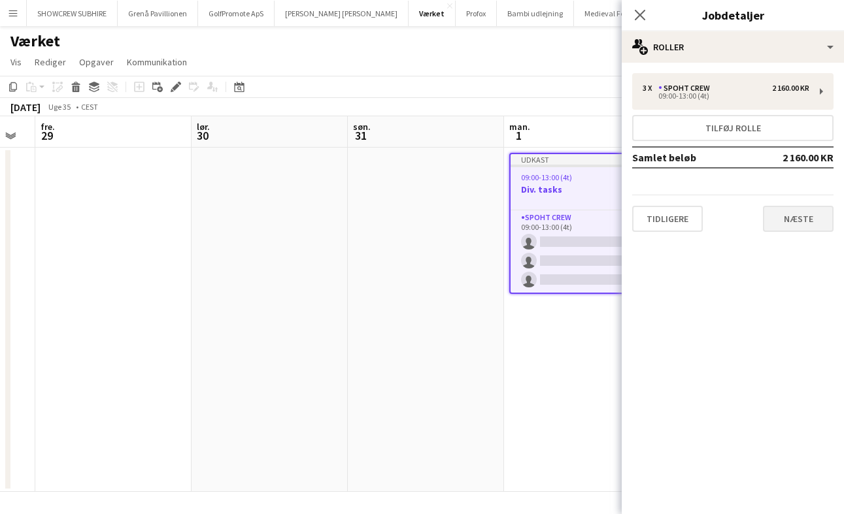
click at [795, 228] on button "Næste" at bounding box center [798, 219] width 71 height 26
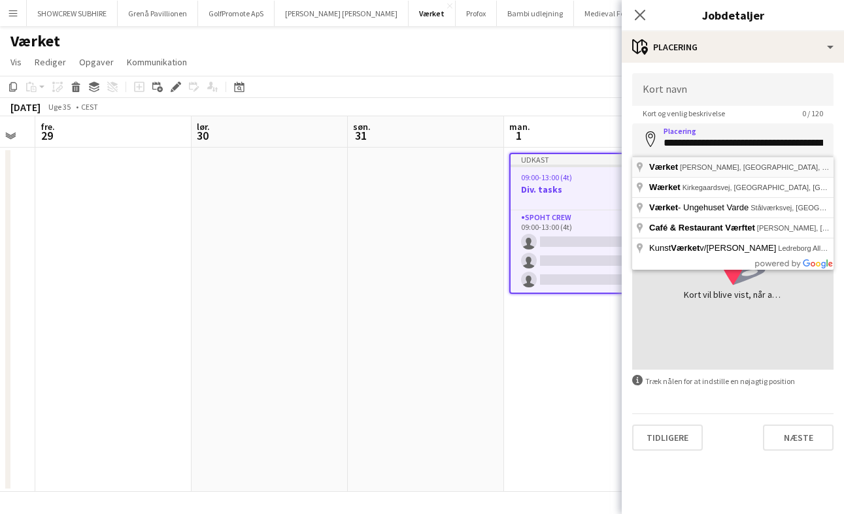
type input "**********"
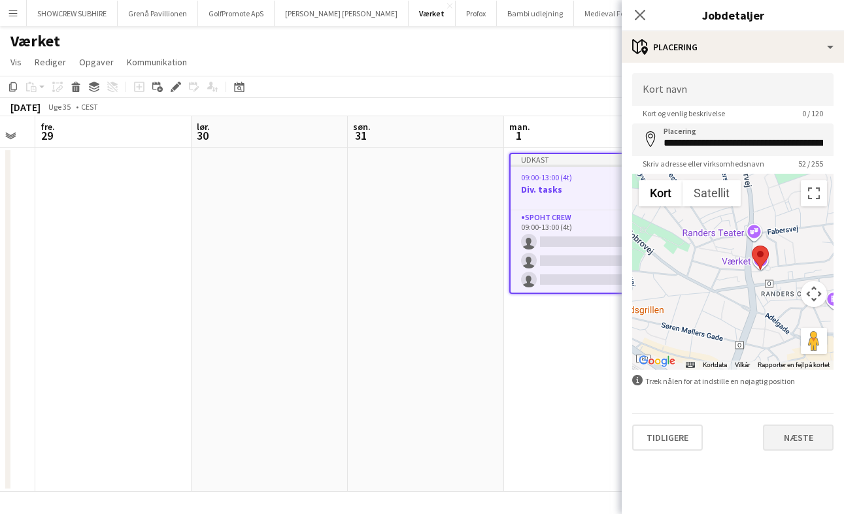
click at [781, 437] on button "Næste" at bounding box center [798, 438] width 71 height 26
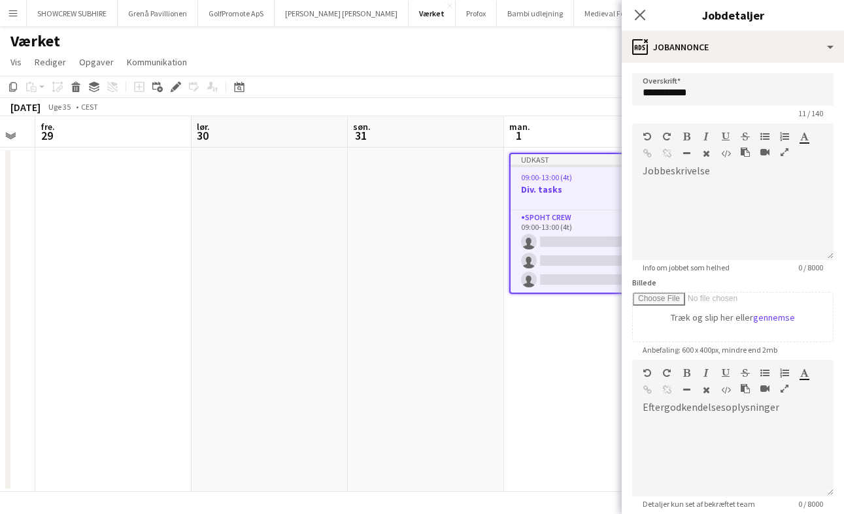
click at [357, 264] on app-date-cell at bounding box center [426, 320] width 156 height 344
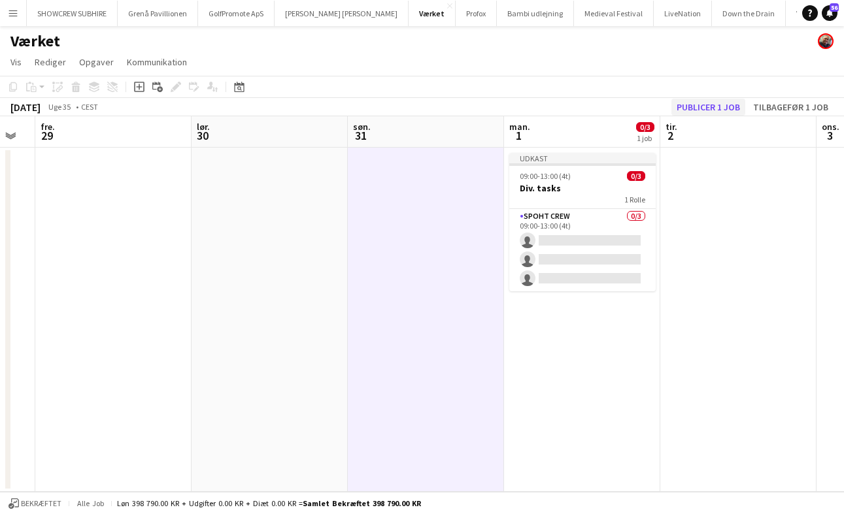
click at [723, 105] on button "Publicer 1 job" at bounding box center [708, 107] width 74 height 17
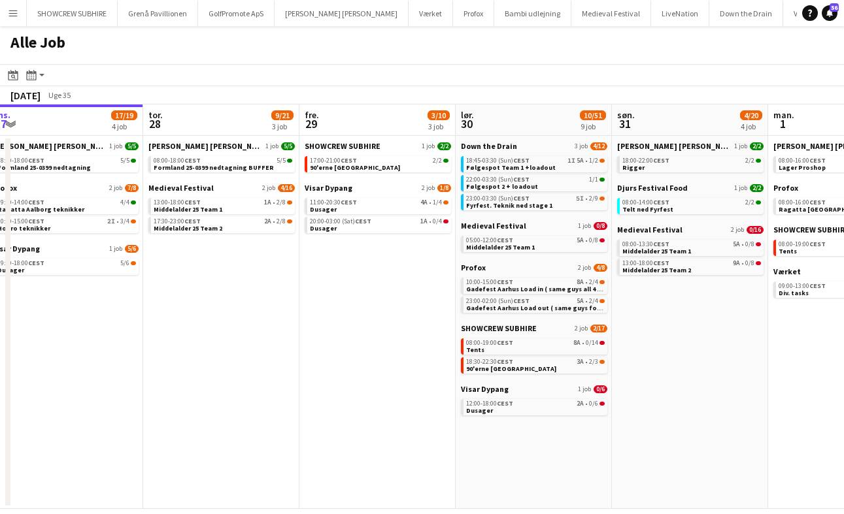
scroll to position [0, 488]
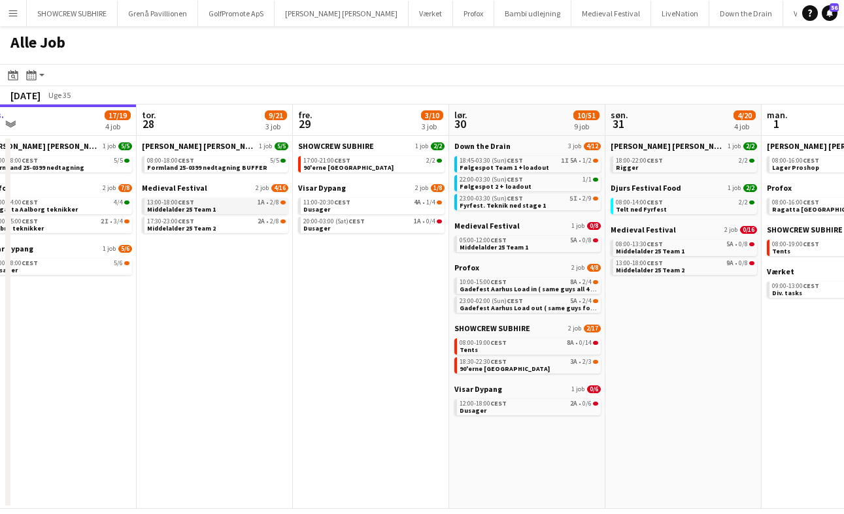
click at [222, 208] on link "13:00-18:00 CEST 1A • 2/8 Middelalder 25 Team 1" at bounding box center [216, 205] width 139 height 15
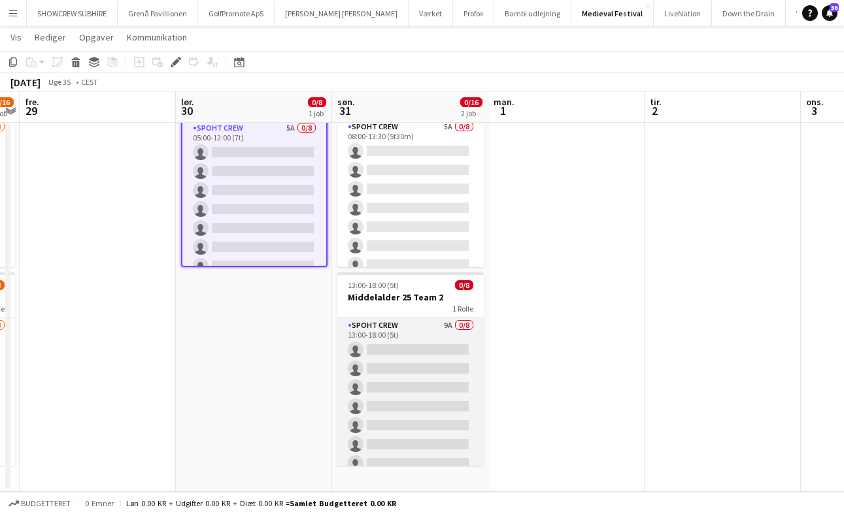
scroll to position [78, 0]
click at [393, 325] on app-card-role "Spoht Crew 9A 0/8 13:00-18:00 (5t) single-neutral-actions single-neutral-action…" at bounding box center [410, 406] width 146 height 177
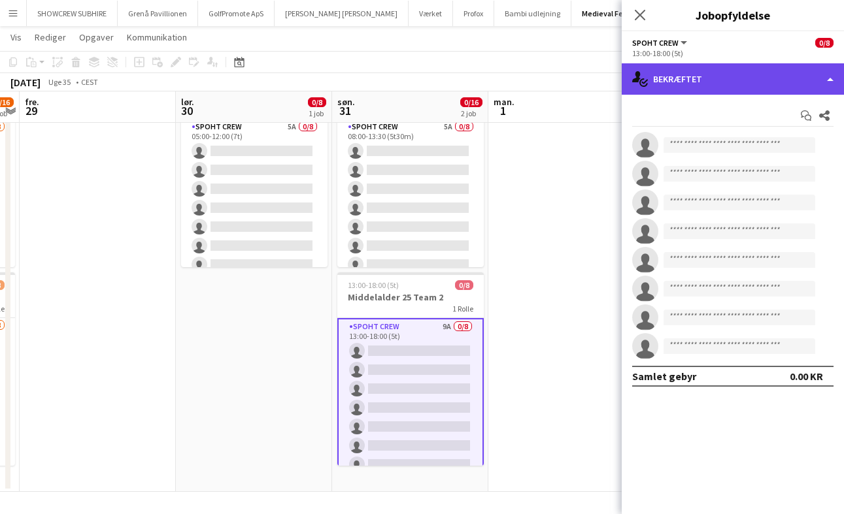
click at [821, 82] on div "single-neutral-actions-check-2 Bekræftet" at bounding box center [732, 78] width 222 height 31
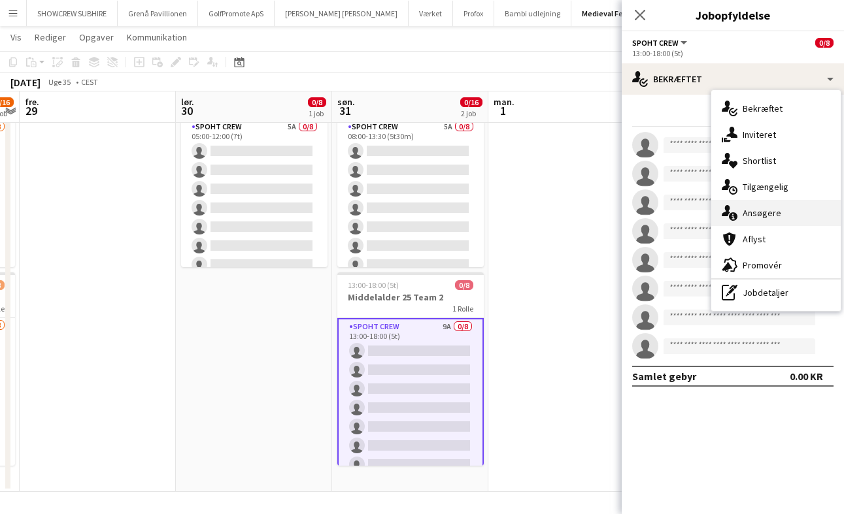
click at [791, 216] on div "single-neutral-actions-information Ansøgere" at bounding box center [775, 213] width 129 height 26
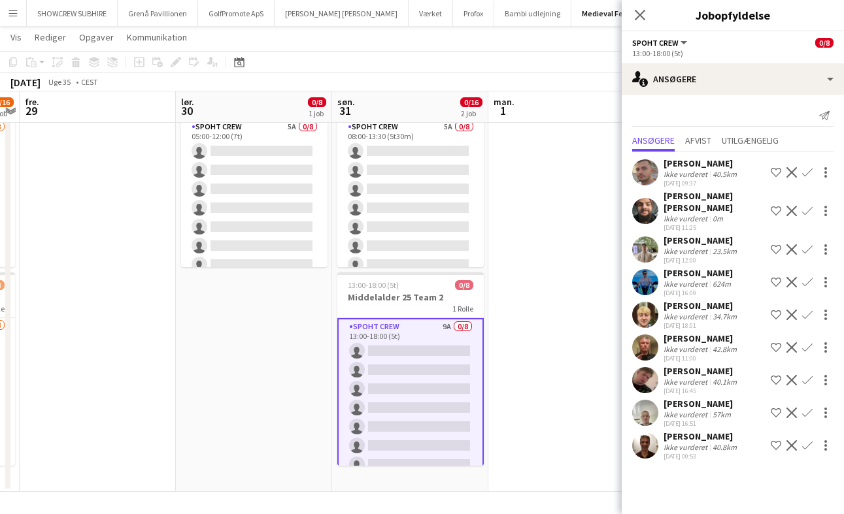
click at [806, 173] on app-icon "Bekræft" at bounding box center [807, 172] width 10 height 10
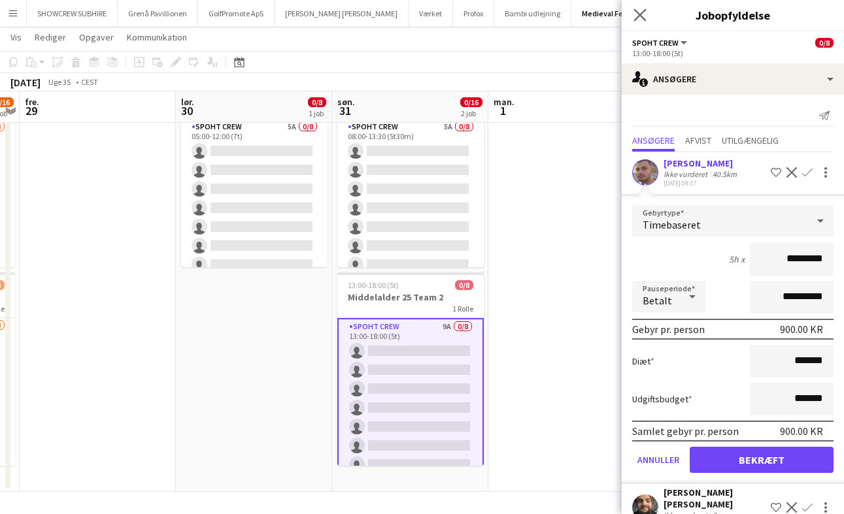
click at [633, 8] on app-icon "Luk pop-in" at bounding box center [640, 15] width 19 height 19
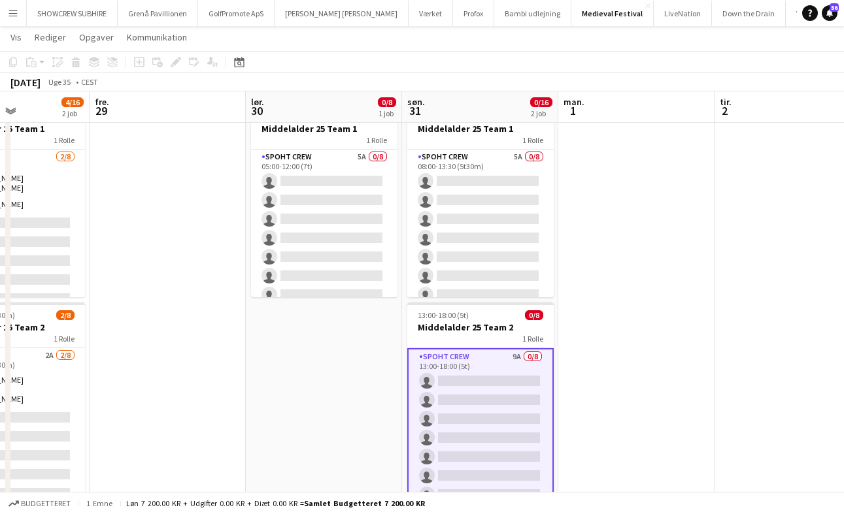
scroll to position [0, 537]
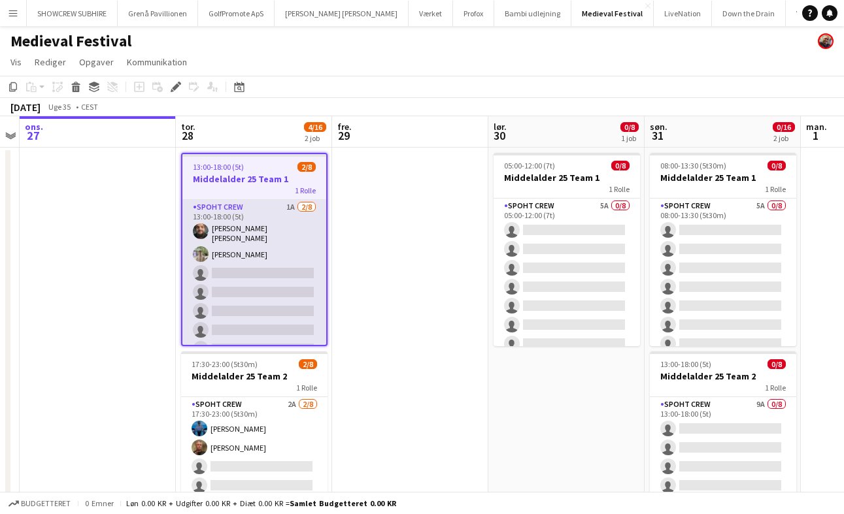
click at [271, 203] on app-card-role "Spoht Crew 1A [DATE] 13:00-18:00 (5t) [PERSON_NAME] [PERSON_NAME] single-neutra…" at bounding box center [254, 290] width 144 height 181
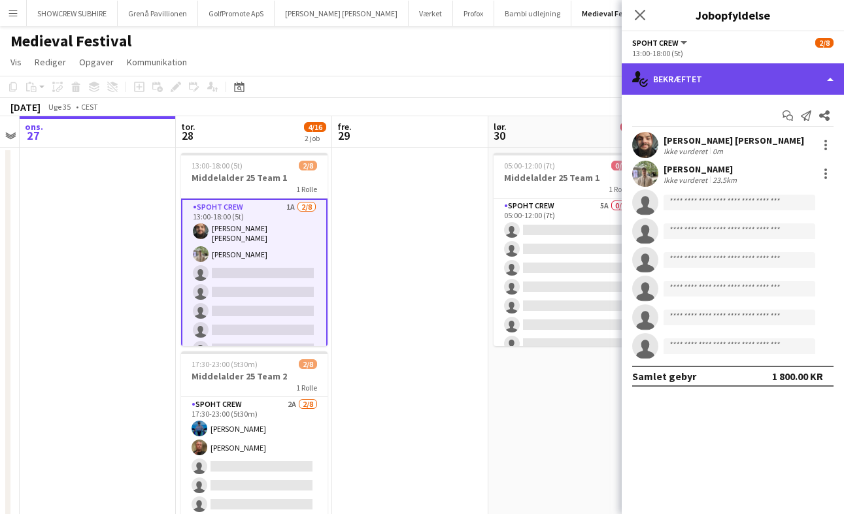
click at [777, 76] on div "single-neutral-actions-check-2 Bekræftet" at bounding box center [732, 78] width 222 height 31
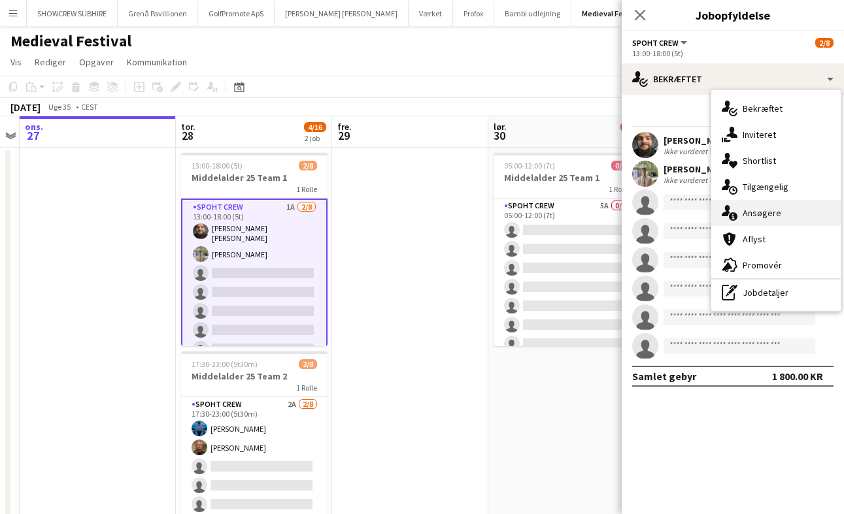
click at [767, 213] on div "single-neutral-actions-information Ansøgere" at bounding box center [775, 213] width 129 height 26
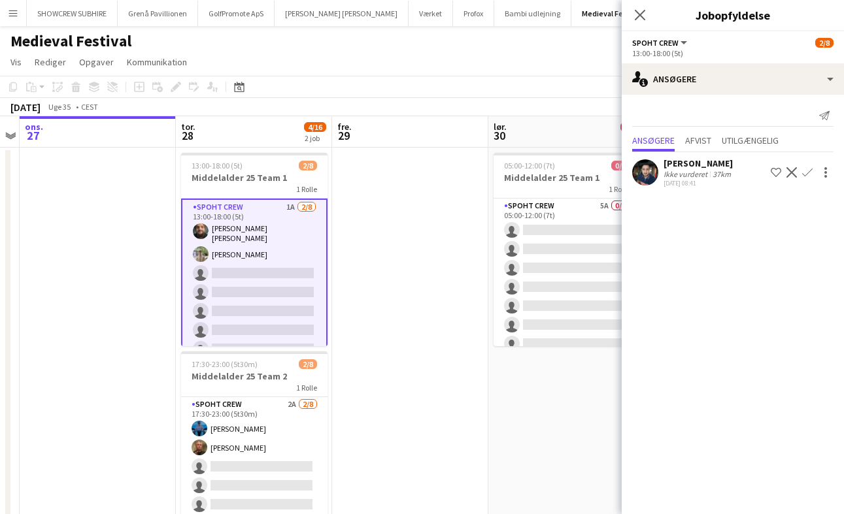
click at [791, 171] on app-icon "Afvis" at bounding box center [791, 172] width 10 height 10
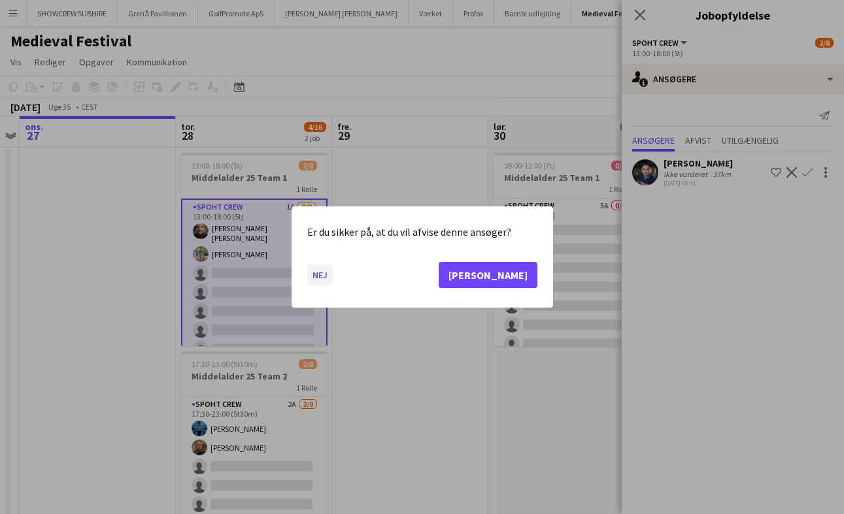
click at [316, 284] on button "Nej" at bounding box center [319, 275] width 25 height 21
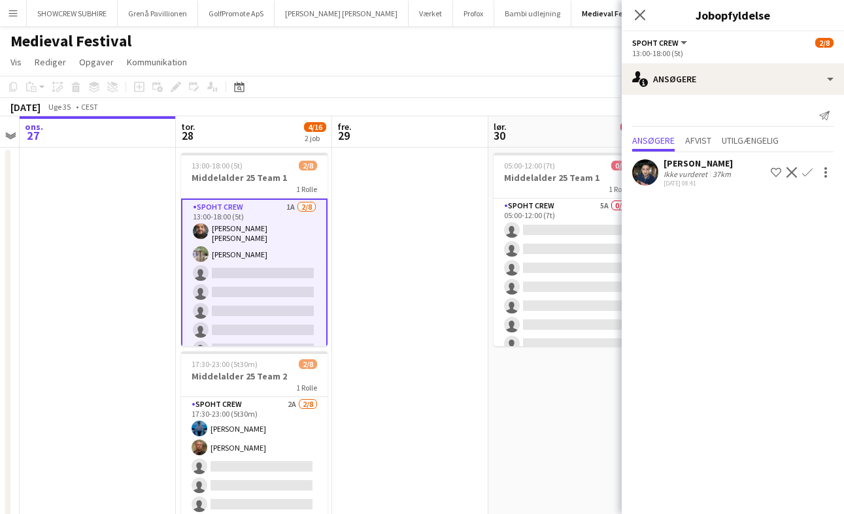
click at [807, 173] on app-icon "Bekræft" at bounding box center [807, 172] width 10 height 10
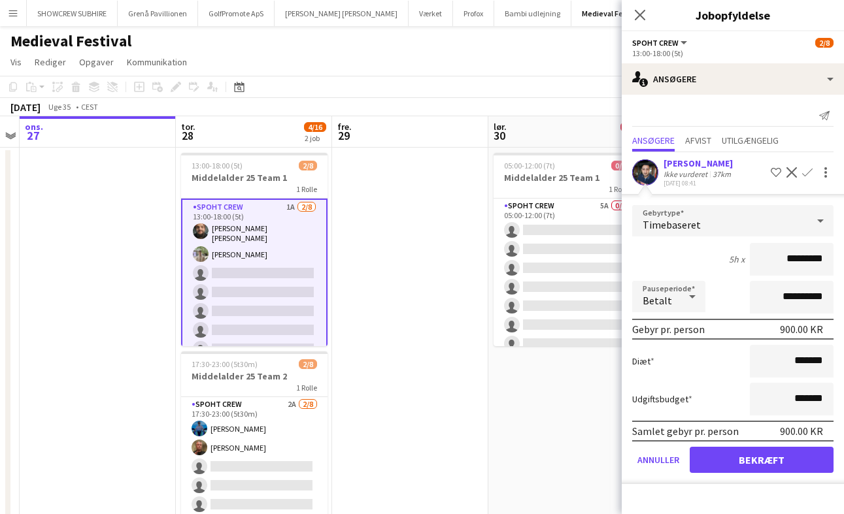
click at [759, 463] on button "Bekræft" at bounding box center [761, 460] width 144 height 26
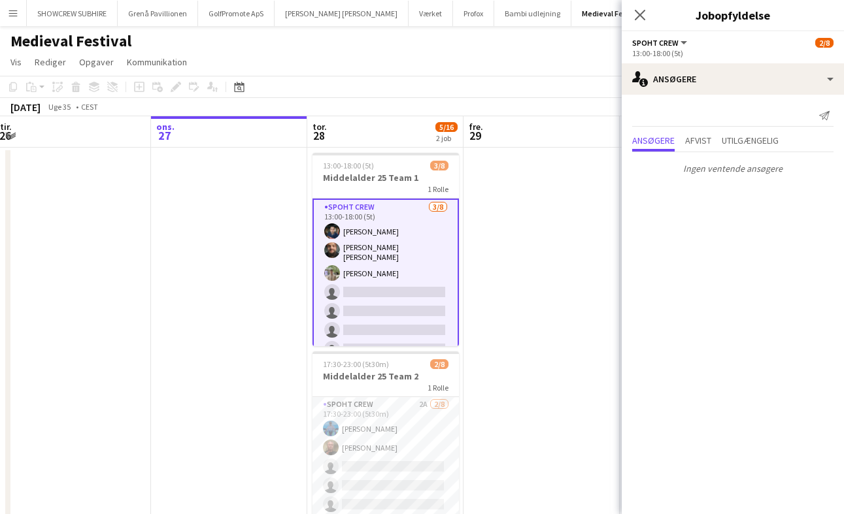
scroll to position [0, 501]
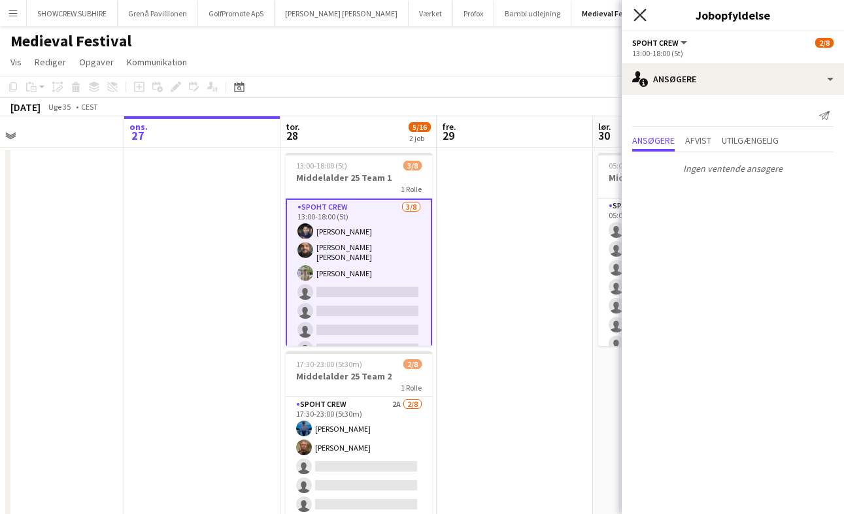
click at [642, 15] on icon "Luk pop-in" at bounding box center [639, 14] width 12 height 12
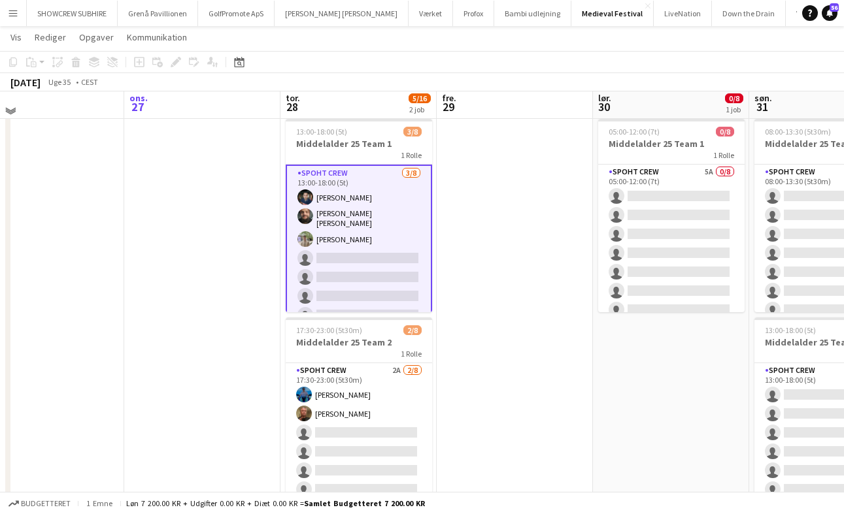
scroll to position [42, 0]
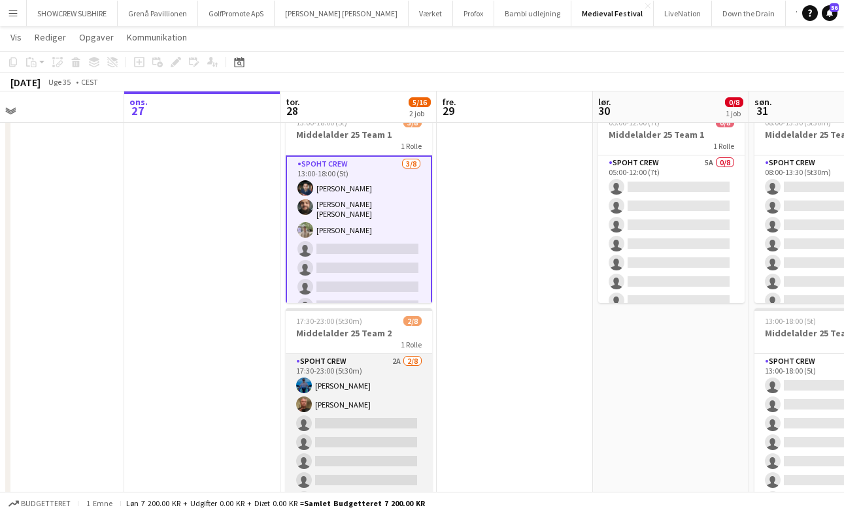
click at [396, 359] on app-card-role "Spoht Crew 2A [DATE] 17:30-23:00 (5t30m) [PERSON_NAME] single-neutral-actions s…" at bounding box center [359, 442] width 146 height 177
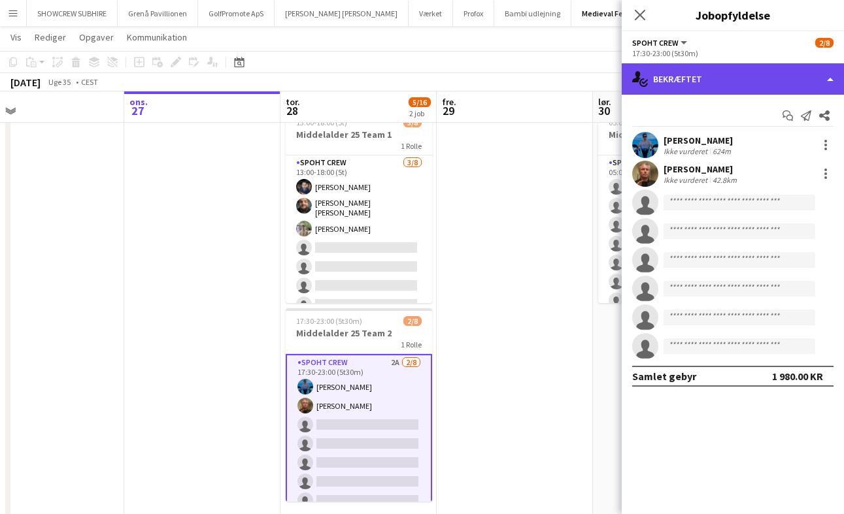
click at [822, 84] on div "single-neutral-actions-check-2 Bekræftet" at bounding box center [732, 78] width 222 height 31
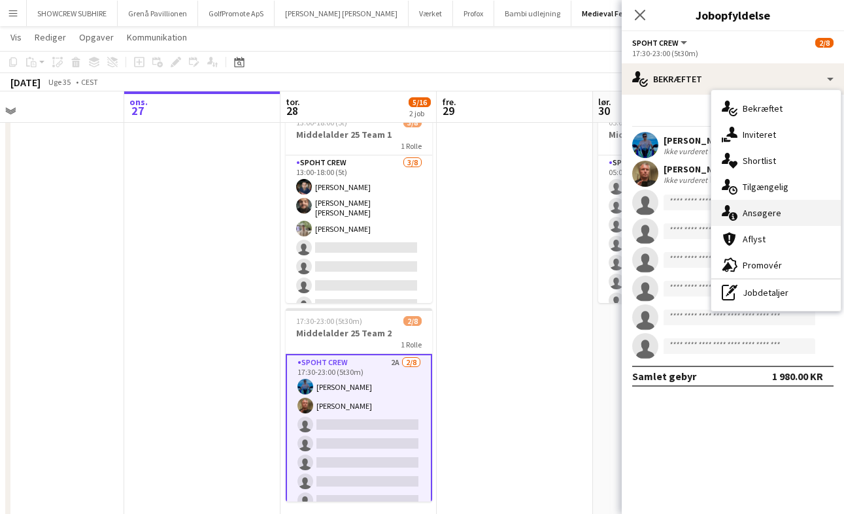
click at [781, 212] on div "single-neutral-actions-information Ansøgere" at bounding box center [775, 213] width 129 height 26
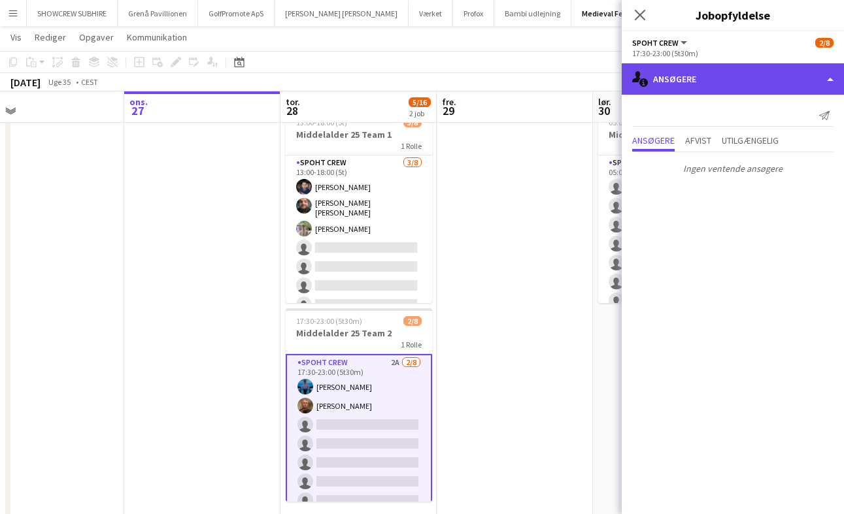
click at [795, 80] on div "single-neutral-actions-information Ansøgere" at bounding box center [732, 78] width 222 height 31
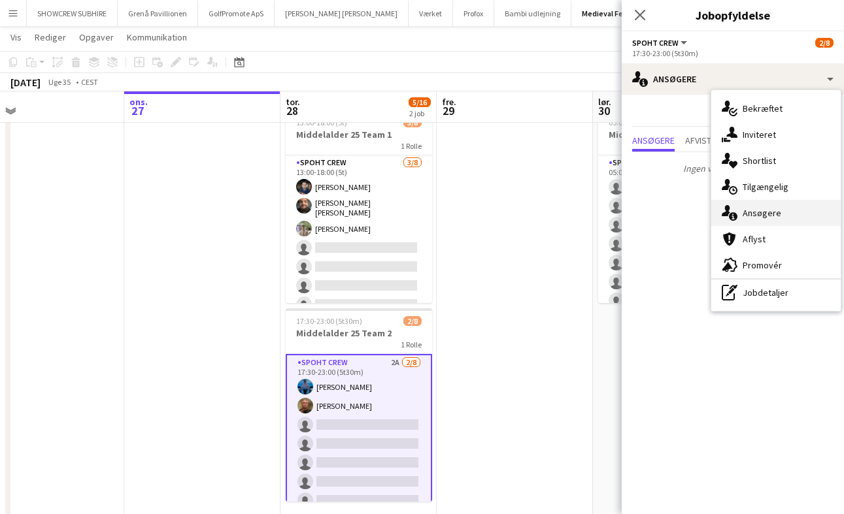
click at [775, 215] on div "single-neutral-actions-information Ansøgere" at bounding box center [775, 213] width 129 height 26
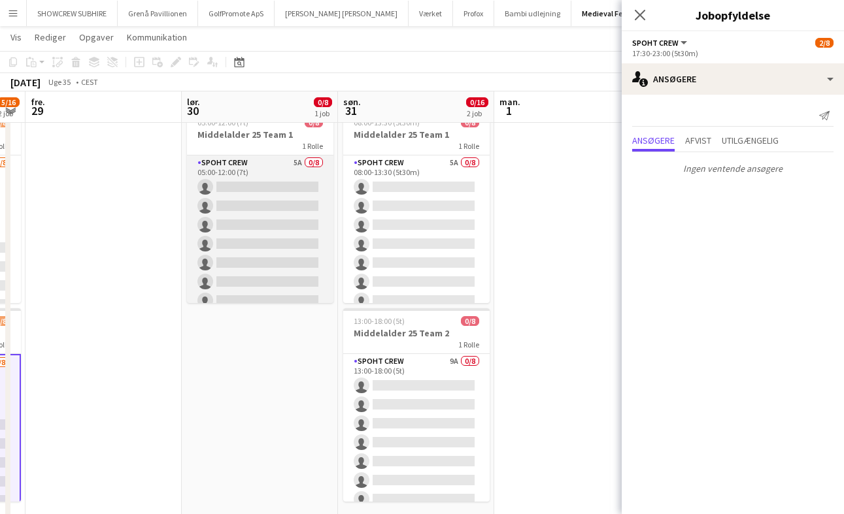
scroll to position [0, 463]
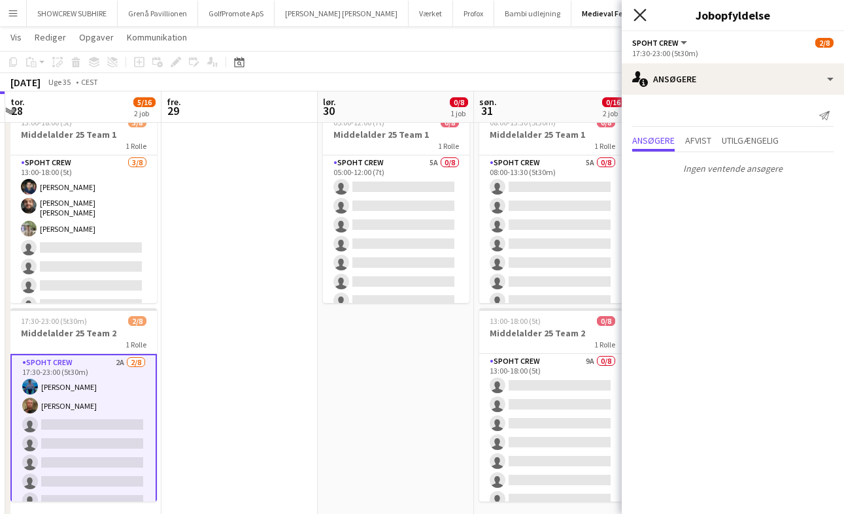
click at [640, 18] on icon "Luk pop-in" at bounding box center [639, 14] width 12 height 12
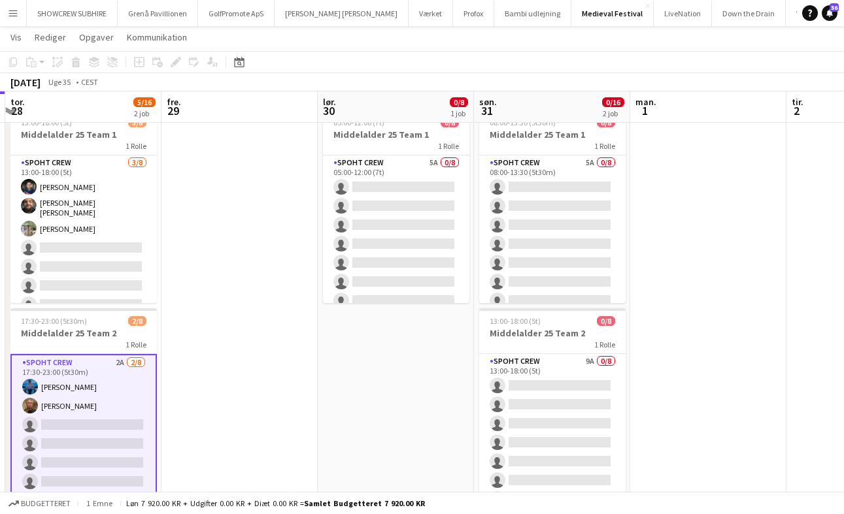
click at [452, 371] on app-date-cell "05:00-12:00 (7t) 0/8 Middelalder 25 Team 1 1 Rolle Spoht Crew 5A 0/8 05:00-12:0…" at bounding box center [396, 316] width 156 height 423
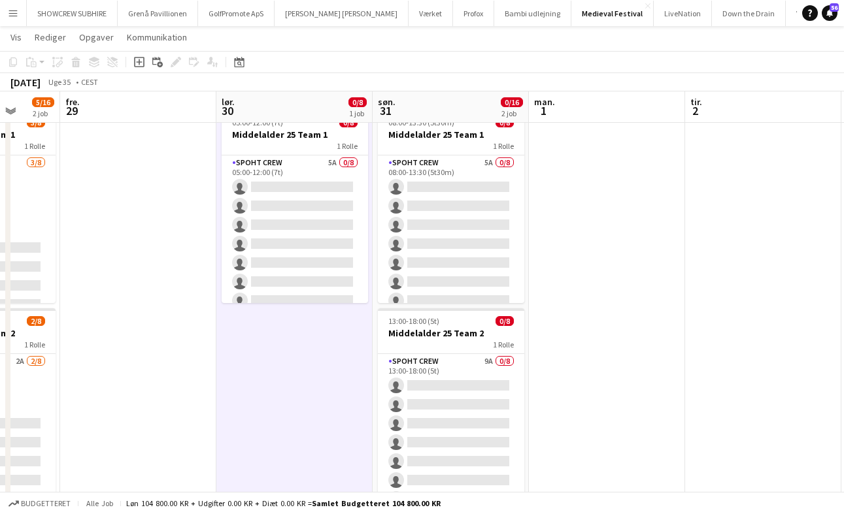
scroll to position [0, 401]
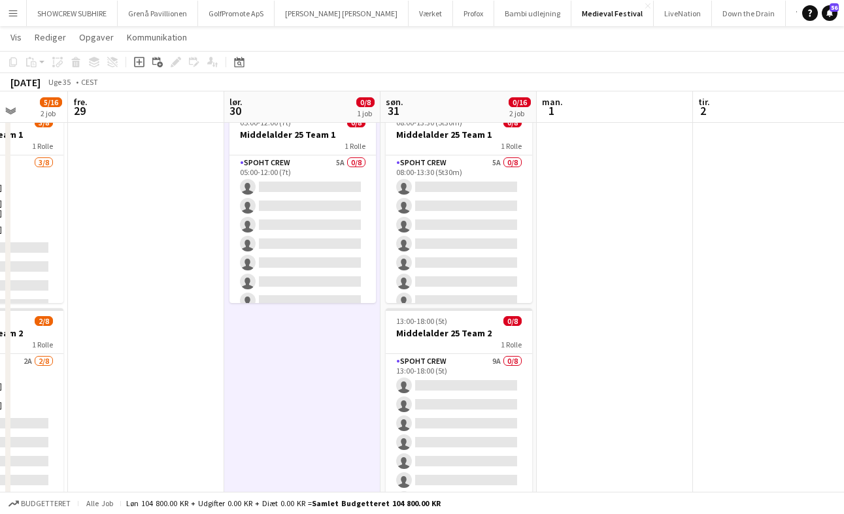
drag, startPoint x: 661, startPoint y: 335, endPoint x: 669, endPoint y: 193, distance: 142.7
click at [669, 193] on app-calendar-viewport "tir. 26 ons. 27 tor. 28 5/16 2 job fre. 29 lør. 30 0/8 1 job søn. 31 0/16 2 job…" at bounding box center [422, 268] width 844 height 519
click at [711, 22] on button "Down the Drain [PERSON_NAME]" at bounding box center [748, 13] width 74 height 25
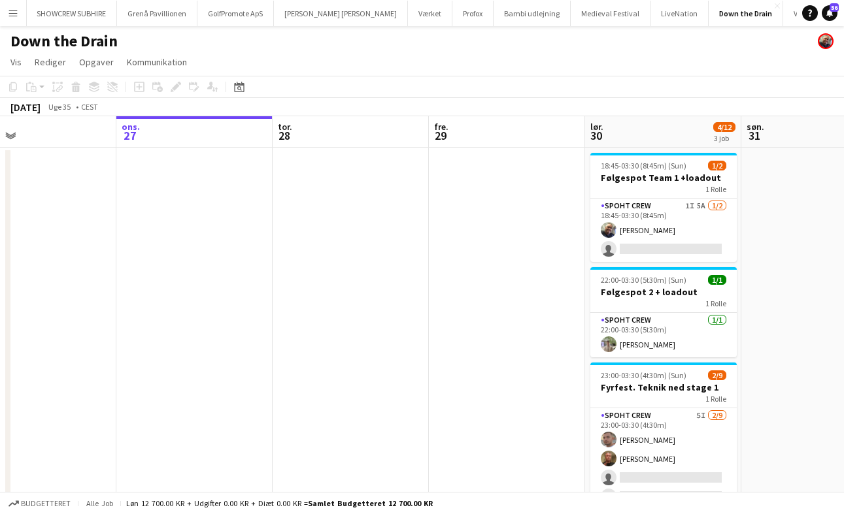
scroll to position [0, 328]
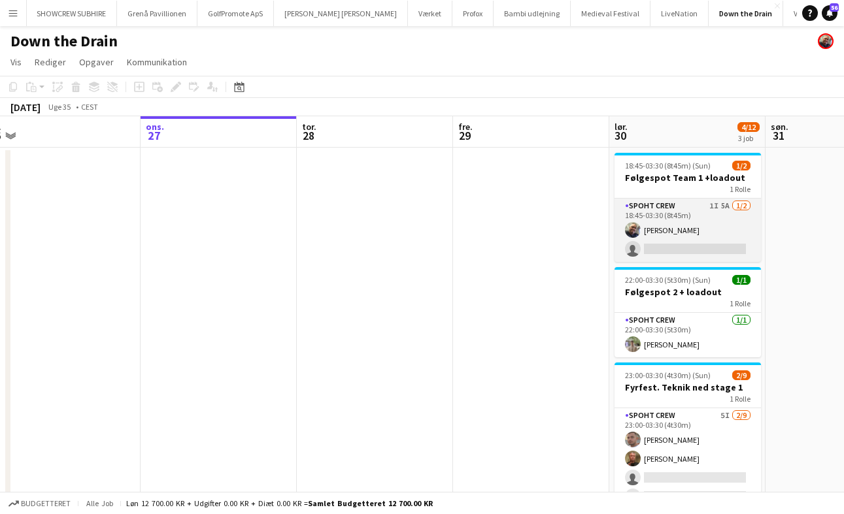
click at [679, 213] on app-card-role "Spoht Crew 1I 5A [DATE] 18:45-03:30 (8t45m) [PERSON_NAME] single-neutral-actions" at bounding box center [687, 230] width 146 height 63
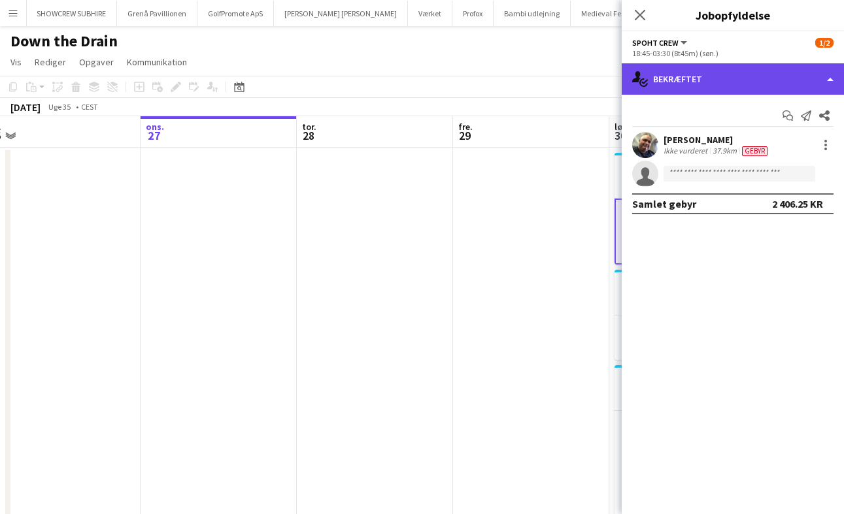
click at [830, 83] on div "single-neutral-actions-check-2 Bekræftet" at bounding box center [732, 78] width 222 height 31
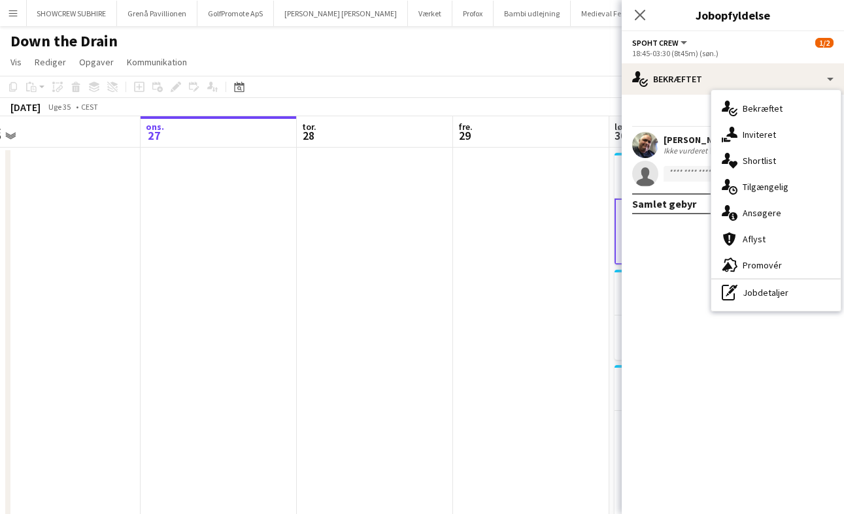
click at [533, 367] on app-date-cell at bounding box center [531, 378] width 156 height 460
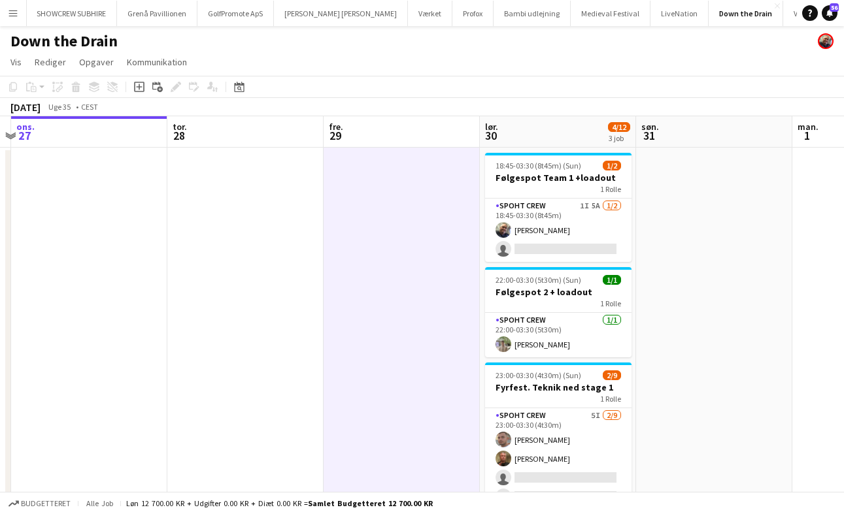
scroll to position [0, 0]
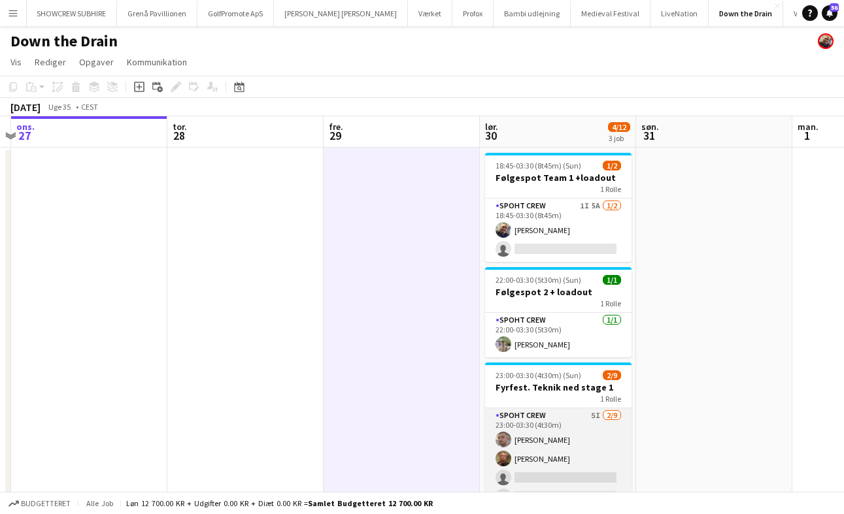
click at [593, 415] on app-card-role "Spoht Crew 5I 2/9 23:00-03:30 (4t30m) Tomas Ambarcumianas Karsten Sørensen sing…" at bounding box center [558, 506] width 146 height 196
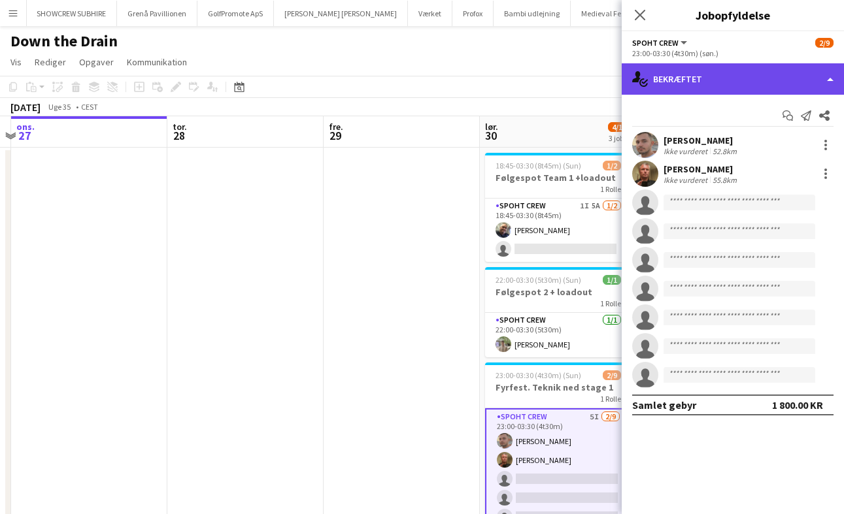
click at [812, 84] on div "single-neutral-actions-check-2 Bekræftet" at bounding box center [732, 78] width 222 height 31
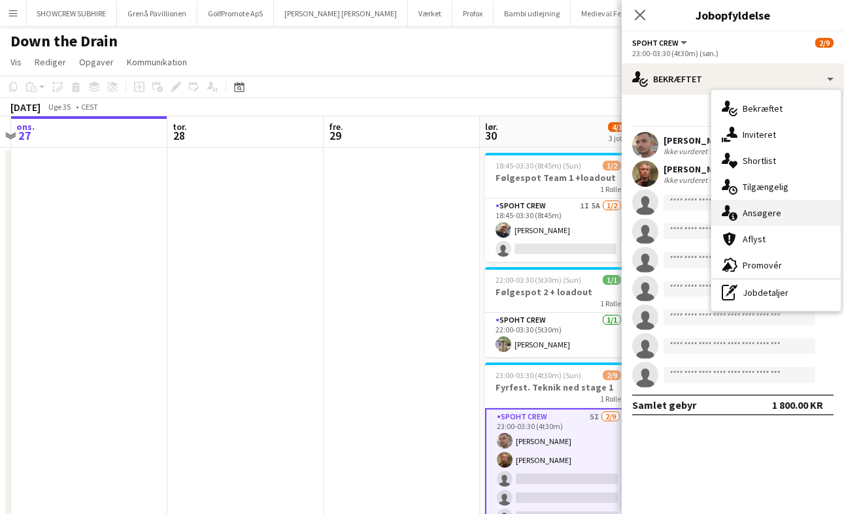
click at [789, 218] on div "single-neutral-actions-information Ansøgere" at bounding box center [775, 213] width 129 height 26
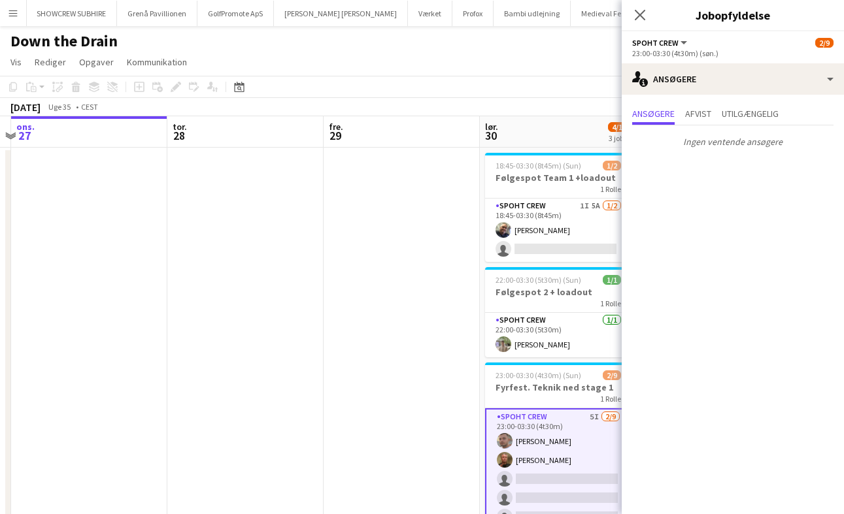
click at [415, 306] on app-date-cell at bounding box center [401, 378] width 156 height 460
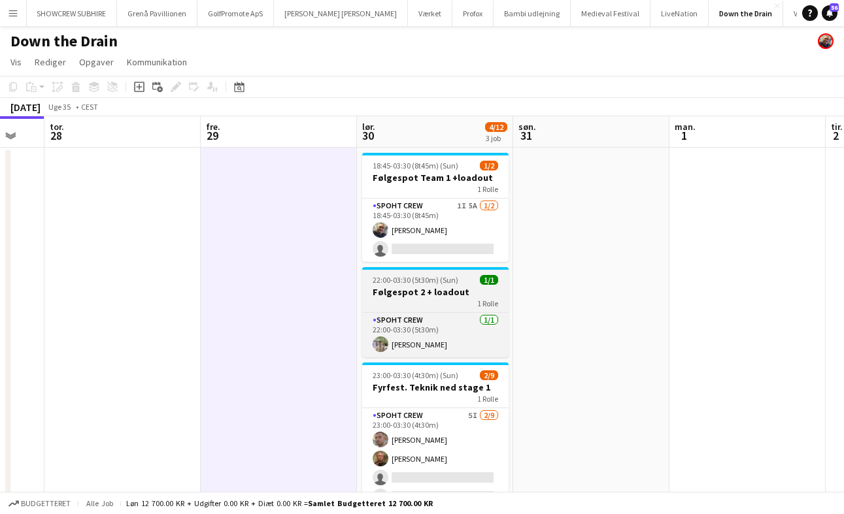
scroll to position [0, 331]
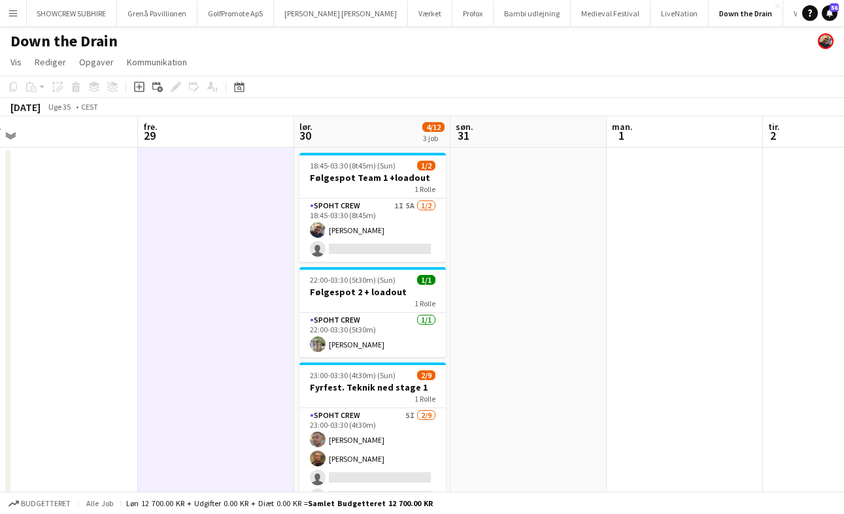
click at [8, 19] on button "Menu" at bounding box center [13, 13] width 26 height 26
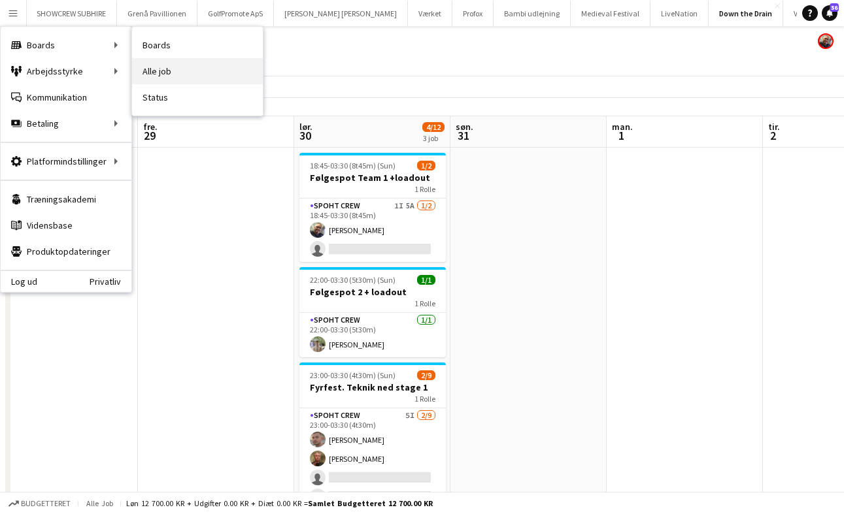
click at [195, 76] on link "Alle job" at bounding box center [197, 71] width 131 height 26
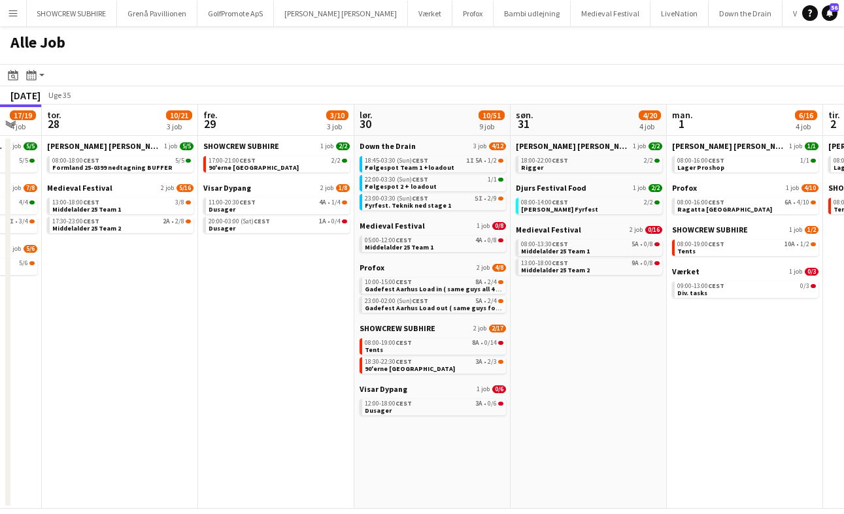
scroll to position [0, 602]
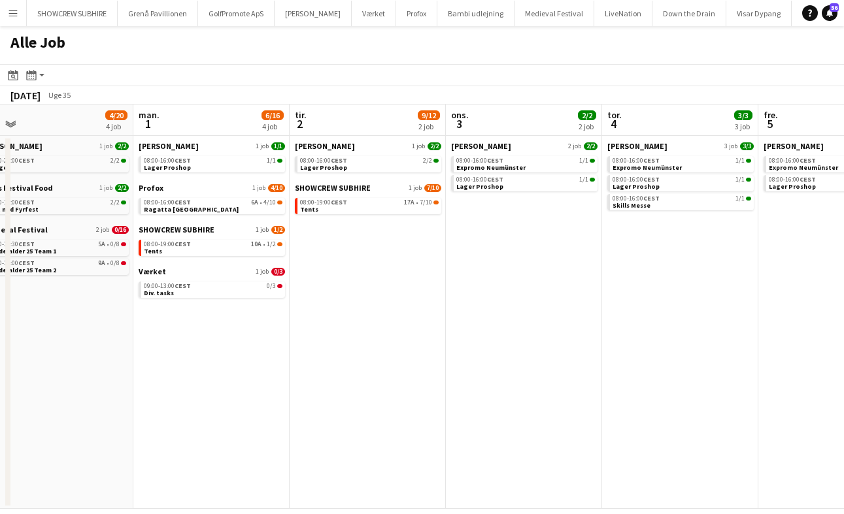
scroll to position [0, 387]
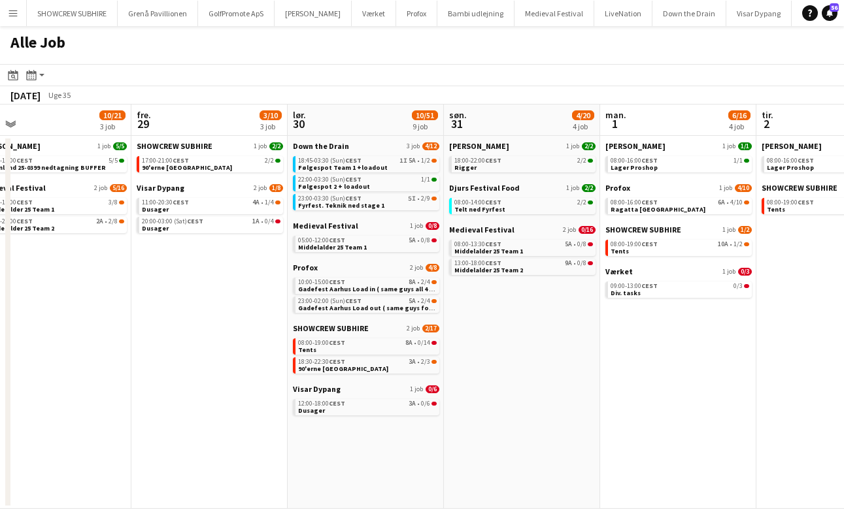
drag, startPoint x: 303, startPoint y: 437, endPoint x: 291, endPoint y: 249, distance: 188.0
click at [291, 251] on app-calendar-viewport "tir. 26 10/14 5 job ons. 27 17/19 4 job tor. 28 10/21 3 job fre. 29 3/10 3 job …" at bounding box center [422, 307] width 844 height 405
click at [186, 338] on app-date-cell "SHOWCREW SUBHIRE 1 job [DATE] 17:00-21:00 CEST [DATE]'erne [GEOGRAPHIC_DATA] Vi…" at bounding box center [209, 322] width 156 height 373
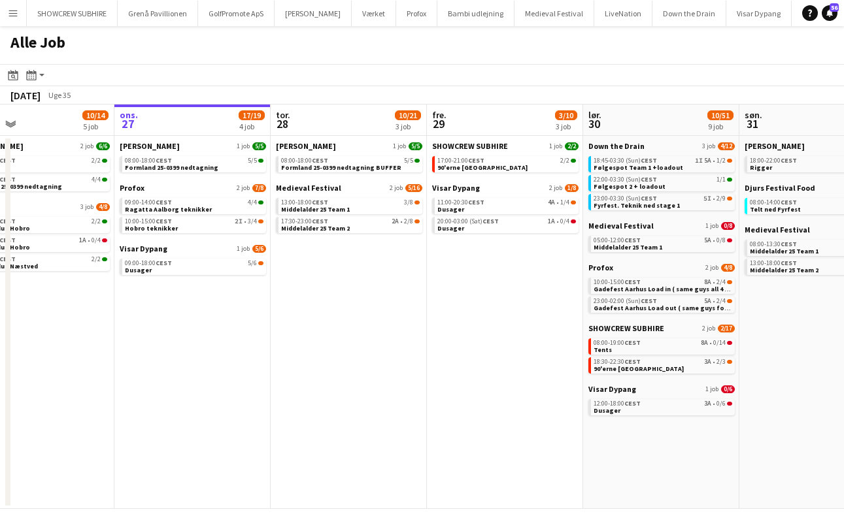
scroll to position [0, 353]
click at [386, 227] on link "17:30-23:00 CEST 2A • 2/8 Middelalder 25 Team 2" at bounding box center [351, 224] width 139 height 15
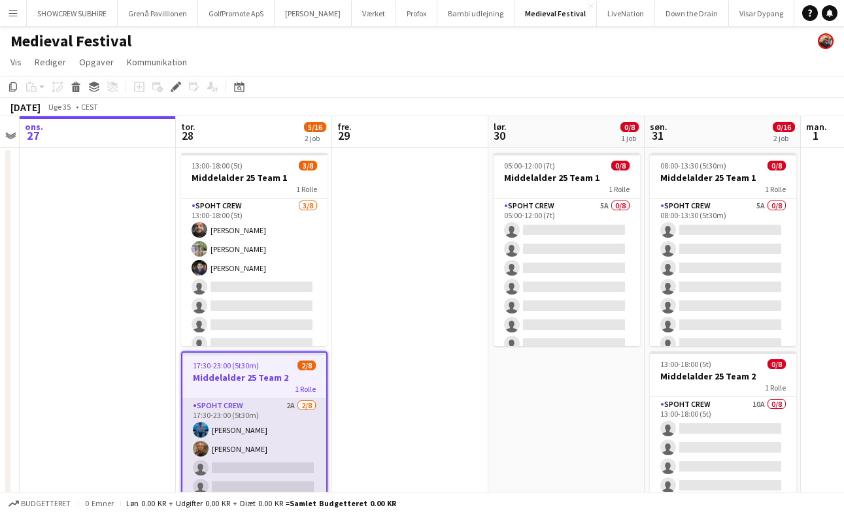
click at [291, 403] on app-card-role "Spoht Crew 2A [DATE] 17:30-23:00 (5t30m) [PERSON_NAME] single-neutral-actions s…" at bounding box center [254, 487] width 144 height 177
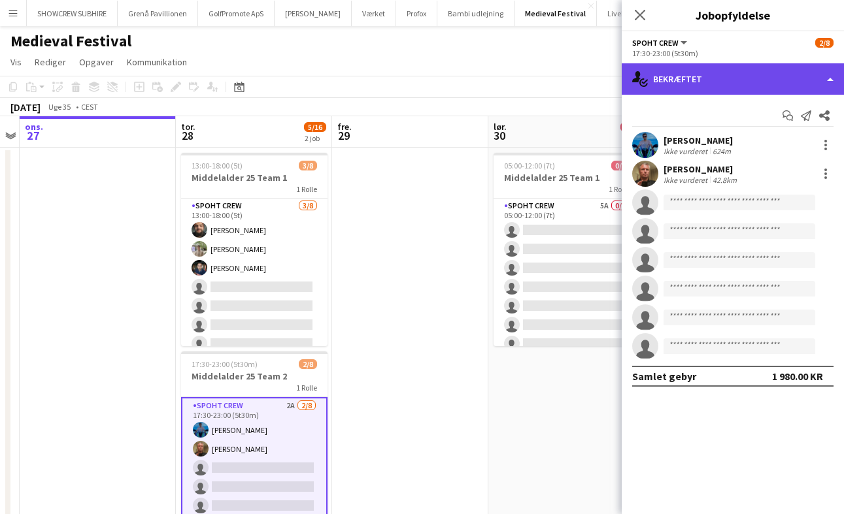
click at [825, 77] on div "single-neutral-actions-check-2 Bekræftet" at bounding box center [732, 78] width 222 height 31
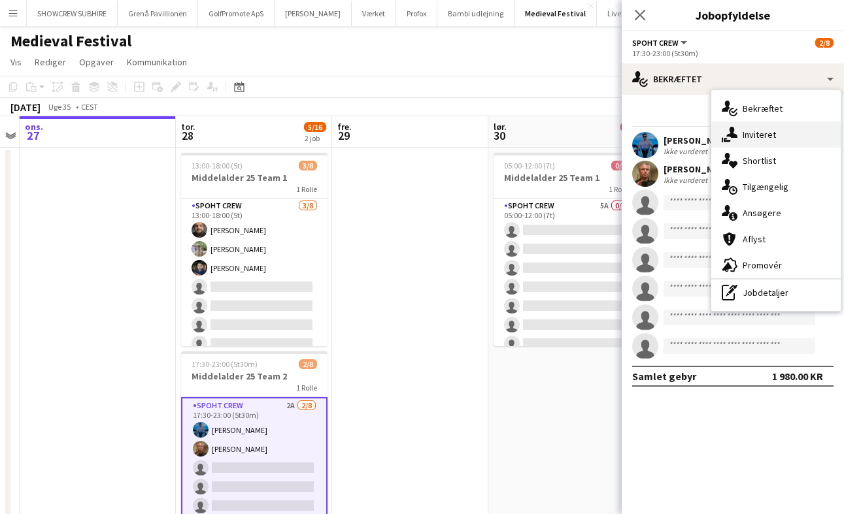
click at [769, 135] on div "single-neutral-actions-share-1 Inviteret" at bounding box center [775, 135] width 129 height 26
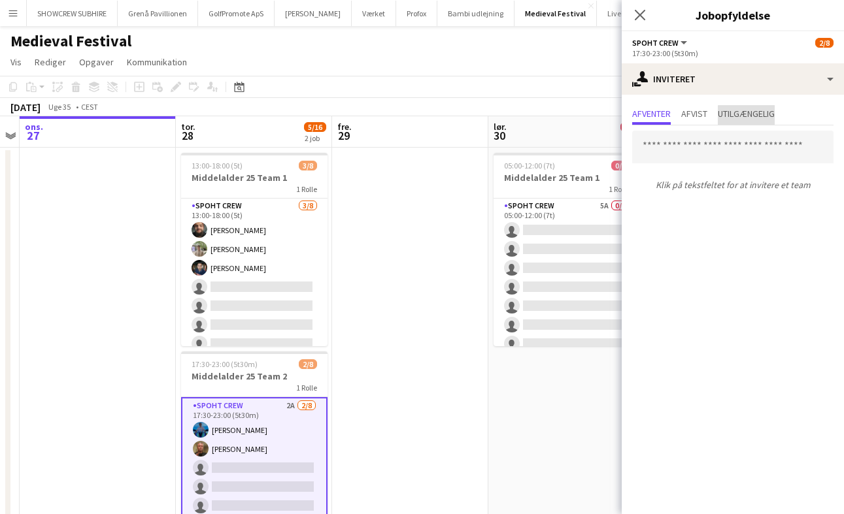
click at [759, 116] on span "Utilgængelig" at bounding box center [746, 113] width 57 height 9
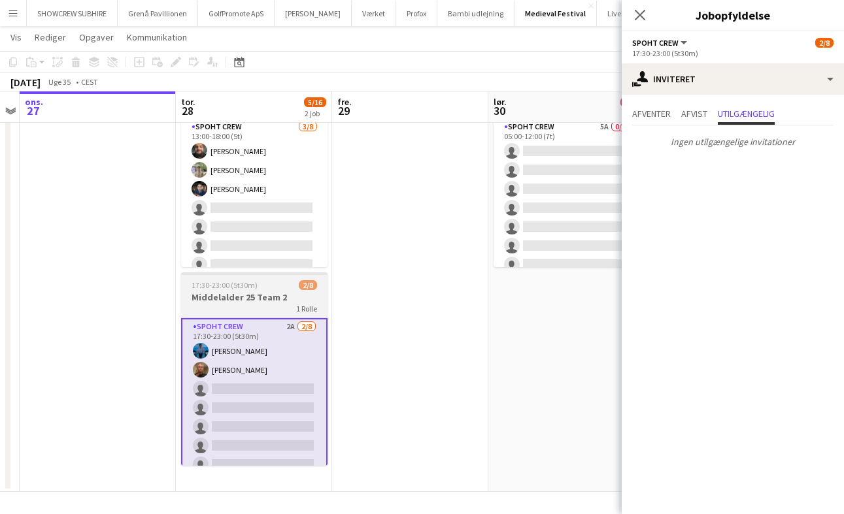
scroll to position [78, 0]
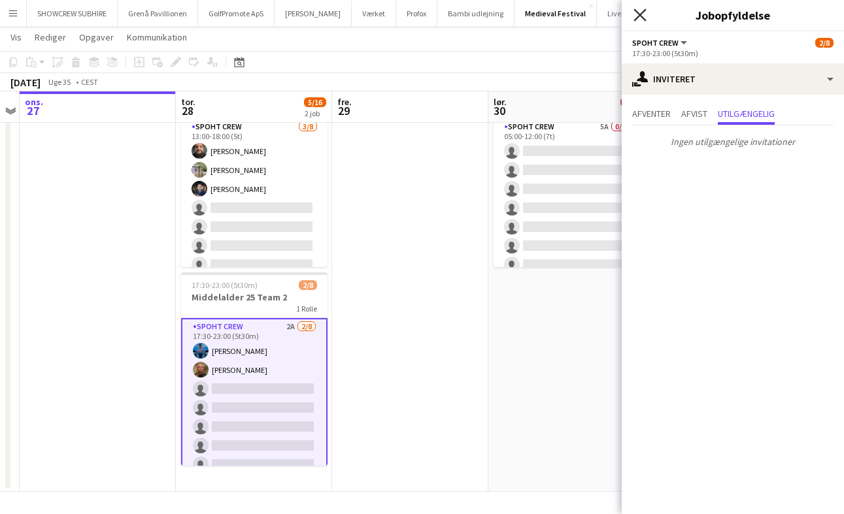
click at [643, 21] on icon "Luk pop-in" at bounding box center [639, 14] width 12 height 12
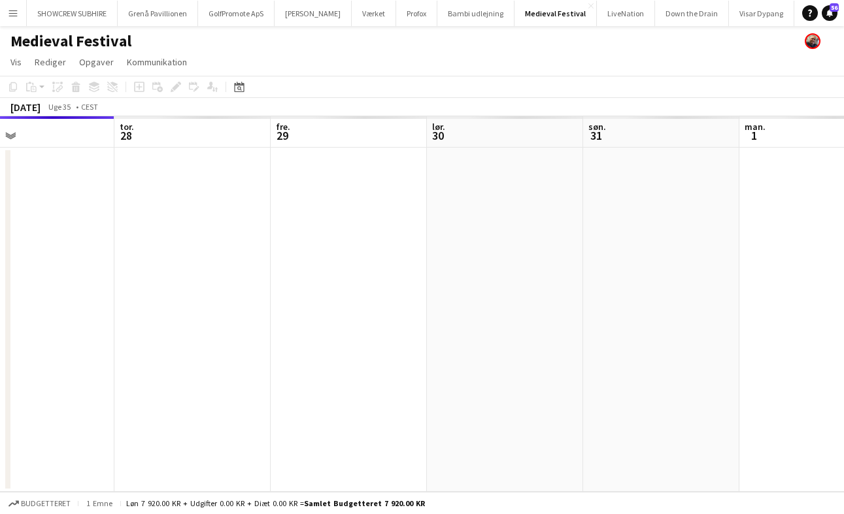
scroll to position [0, 0]
